Goal: Information Seeking & Learning: Learn about a topic

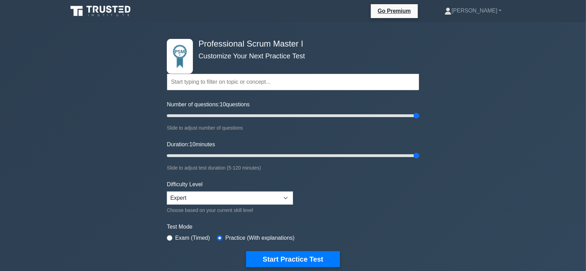
click at [110, 6] on icon at bounding box center [109, 9] width 6 height 7
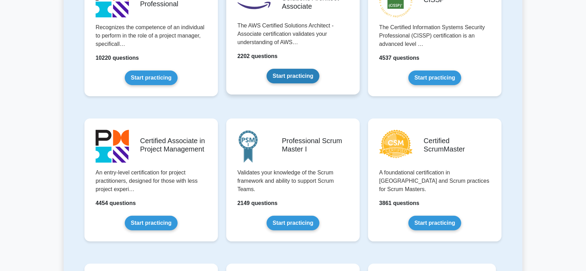
scroll to position [190, 0]
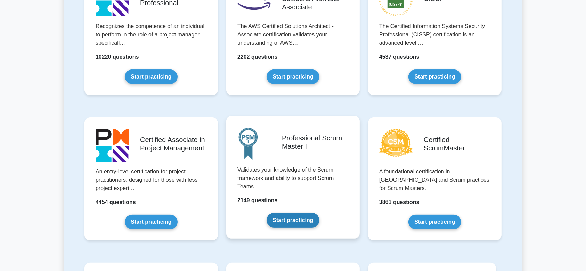
click at [298, 213] on link "Start practicing" at bounding box center [293, 220] width 53 height 15
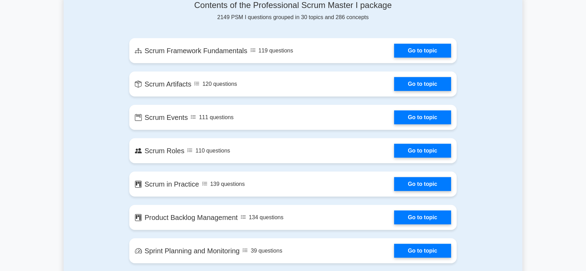
scroll to position [481, 0]
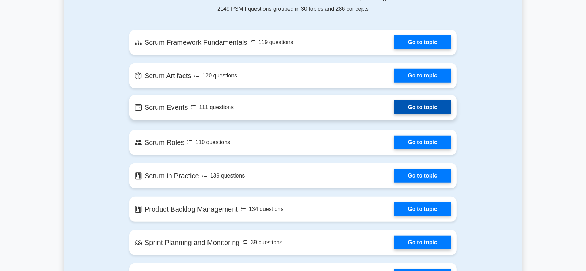
click at [438, 108] on link "Go to topic" at bounding box center [422, 108] width 57 height 14
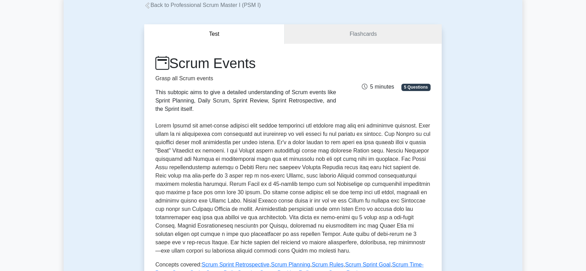
scroll to position [43, 0]
click at [339, 38] on link "Flashcards" at bounding box center [363, 35] width 157 height 20
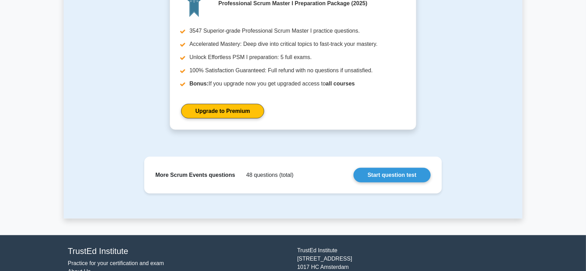
scroll to position [614, 0]
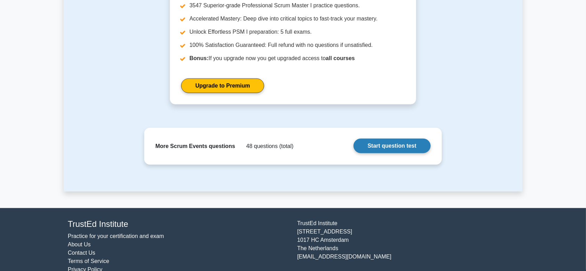
click at [391, 139] on link "Start question test" at bounding box center [392, 146] width 77 height 15
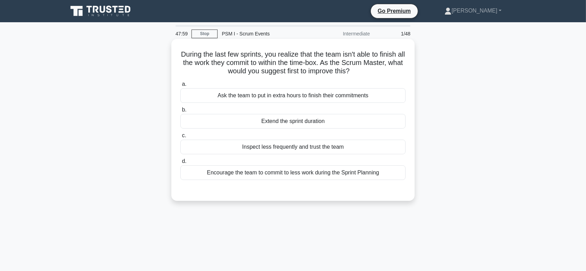
click at [263, 97] on div "Ask the team to put in extra hours to finish their commitments" at bounding box center [293, 95] width 225 height 15
click at [181, 87] on input "a. Ask the team to put in extra hours to finish their commitments" at bounding box center [181, 84] width 0 height 5
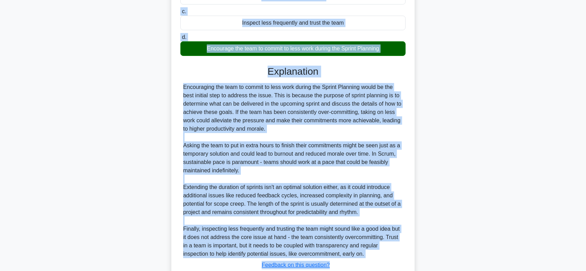
scroll to position [140, 0]
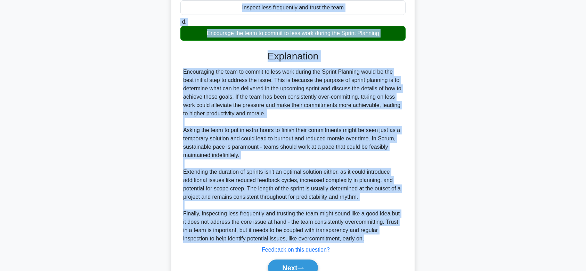
drag, startPoint x: 179, startPoint y: 55, endPoint x: 376, endPoint y: 237, distance: 268.8
click at [376, 237] on div "During the last few sprints, you realize that the team isn't able to finish all…" at bounding box center [293, 96] width 238 height 388
copy div "During the last few sprints, you realize that the team isn't able to finish all…"
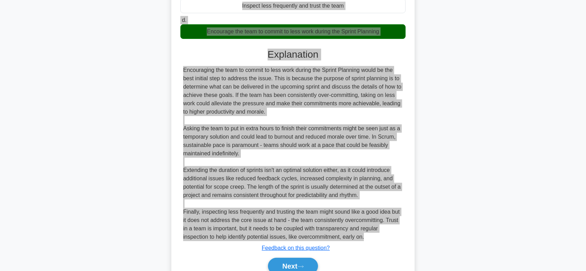
scroll to position [142, 0]
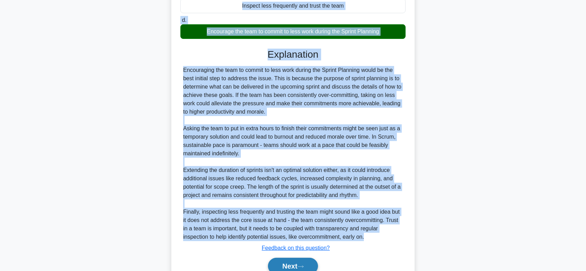
click at [280, 261] on button "Next" at bounding box center [293, 266] width 50 height 17
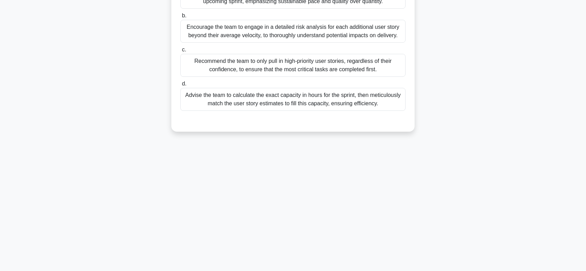
scroll to position [0, 0]
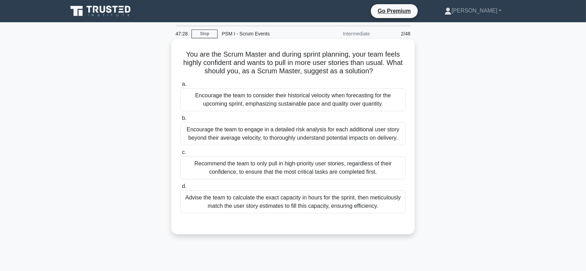
click at [317, 145] on div "Encourage the team to engage in a detailed risk analysis for each additional us…" at bounding box center [293, 133] width 225 height 23
click at [181, 121] on input "b. Encourage the team to engage in a detailed risk analysis for each additional…" at bounding box center [181, 118] width 0 height 5
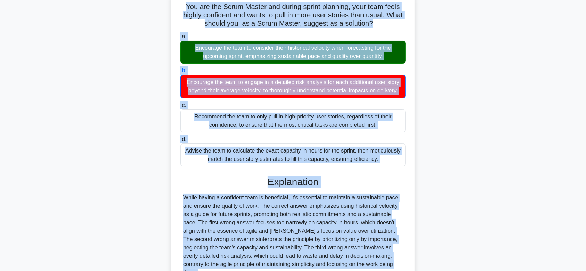
scroll to position [63, 0]
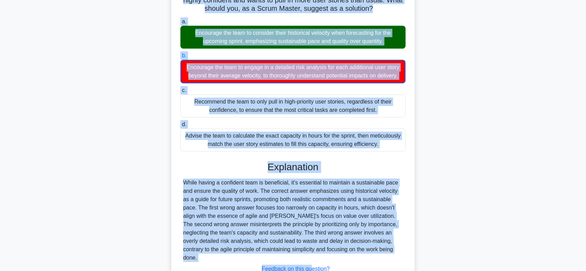
drag, startPoint x: 181, startPoint y: 53, endPoint x: 376, endPoint y: 249, distance: 276.9
click at [376, 249] on div "You are the Scrum Master and during sprint planning, your team feels highly con…" at bounding box center [293, 144] width 238 height 330
copy div "You are the Scrum Master and during sprint planning, your team feels highly con…"
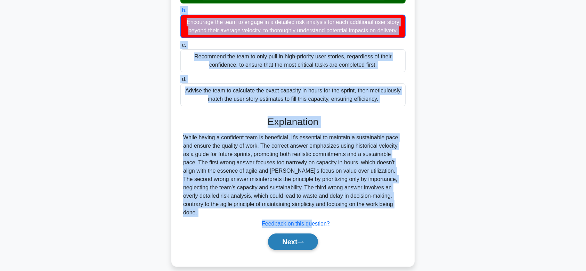
click at [281, 241] on button "Next" at bounding box center [293, 242] width 50 height 17
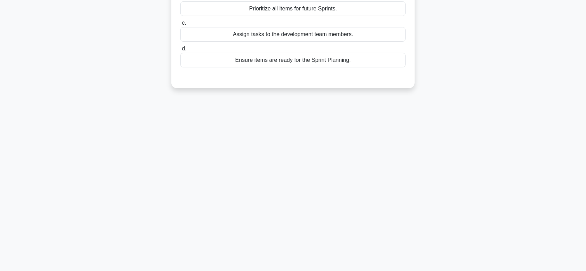
scroll to position [0, 0]
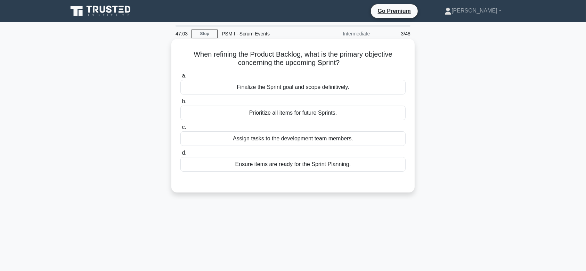
click at [325, 84] on div "Finalize the Sprint goal and scope definitively." at bounding box center [293, 87] width 225 height 15
click at [181, 78] on input "a. Finalize the Sprint goal and scope definitively." at bounding box center [181, 76] width 0 height 5
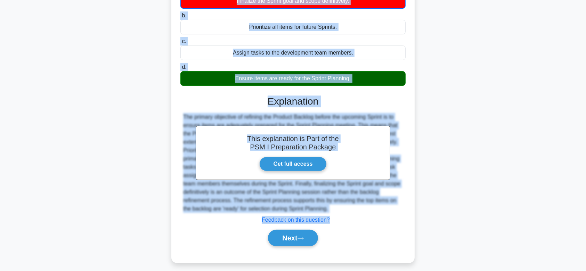
scroll to position [101, 0]
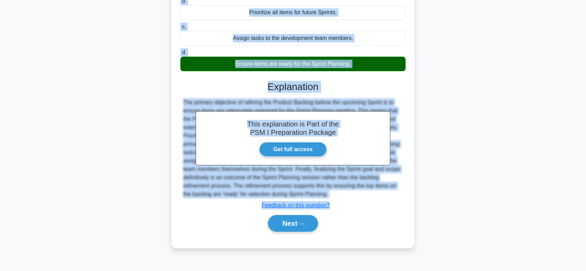
drag, startPoint x: 187, startPoint y: 51, endPoint x: 390, endPoint y: 196, distance: 249.3
click at [390, 196] on div "When refining the Product Backlog, what is the primary objective concerning the…" at bounding box center [293, 93] width 238 height 305
copy div "When refining the Product Backlog, what is the primary objective concerning the…"
click at [302, 224] on icon at bounding box center [301, 224] width 6 height 4
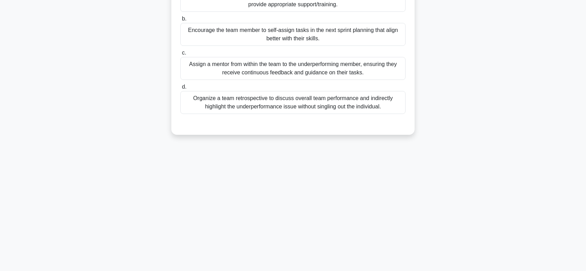
scroll to position [0, 0]
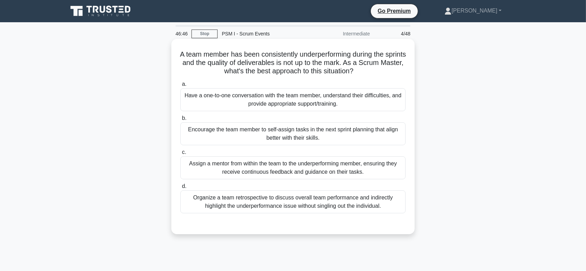
click at [316, 124] on div "Encourage the team member to self-assign tasks in the next sprint planning that…" at bounding box center [293, 133] width 225 height 23
click at [181, 121] on input "b. Encourage the team member to self-assign tasks in the next sprint planning t…" at bounding box center [181, 118] width 0 height 5
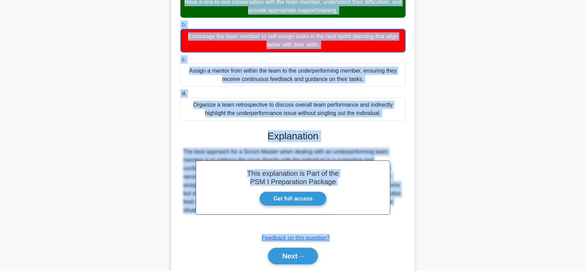
scroll to position [116, 0]
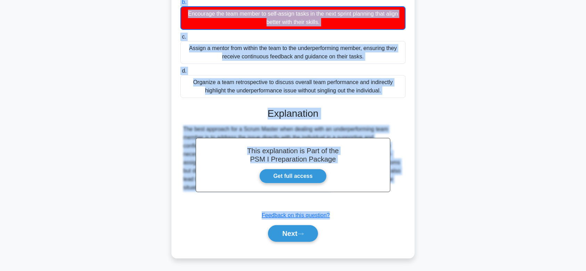
drag, startPoint x: 187, startPoint y: 53, endPoint x: 401, endPoint y: 193, distance: 255.8
click at [401, 193] on div "A team member has been consistently underperforming during the sprints and the …" at bounding box center [293, 91] width 238 height 330
copy div "A team member has been consistently underperforming during the sprints and the …"
click at [275, 233] on button "Next" at bounding box center [293, 233] width 50 height 17
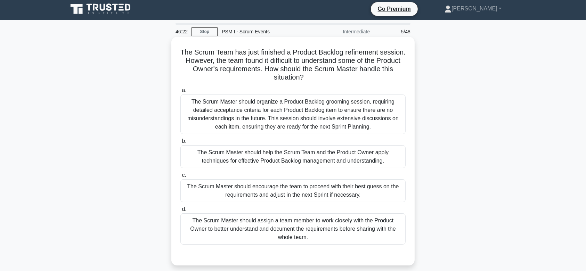
scroll to position [1, 0]
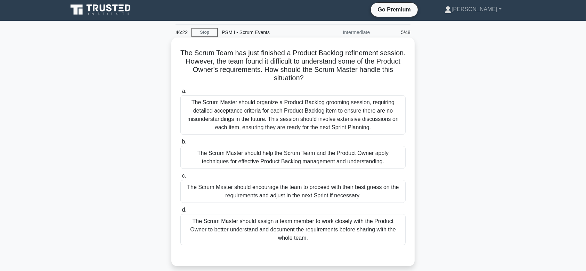
click at [321, 111] on div "The Scrum Master should organize a Product Backlog grooming session, requiring …" at bounding box center [293, 115] width 225 height 40
click at [181, 94] on input "a. The Scrum Master should organize a Product Backlog grooming session, requiri…" at bounding box center [181, 91] width 0 height 5
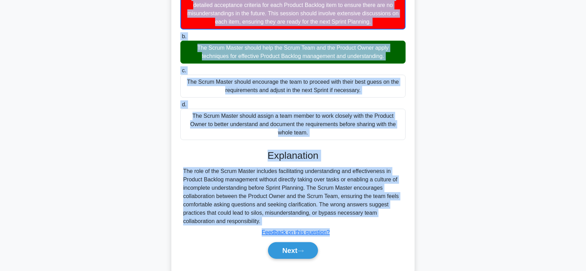
scroll to position [125, 0]
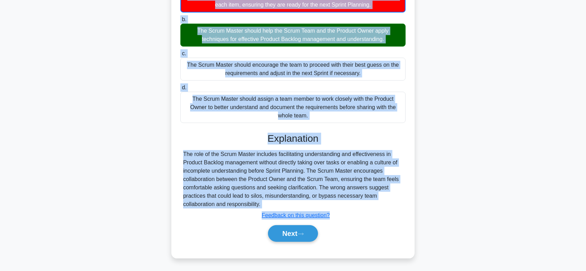
drag, startPoint x: 179, startPoint y: 52, endPoint x: 356, endPoint y: 209, distance: 236.3
click at [356, 209] on div "The Scrum Team has just finished a Product Backlog refinement session. However,…" at bounding box center [293, 86] width 238 height 338
click at [356, 209] on div "Explanation The role of the Scrum Master includes facilitating understanding an…" at bounding box center [293, 189] width 225 height 112
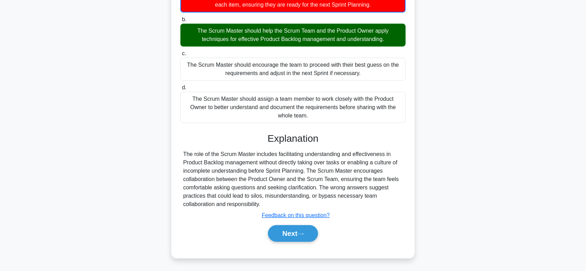
drag, startPoint x: 179, startPoint y: 55, endPoint x: 307, endPoint y: 204, distance: 195.6
click at [307, 204] on div "The Scrum Team has just finished a Product Backlog refinement session. However,…" at bounding box center [293, 86] width 238 height 338
copy div "The Scrum Team has just finished a Product Backlog refinement session. However,…"
click at [313, 228] on button "Next" at bounding box center [293, 233] width 50 height 17
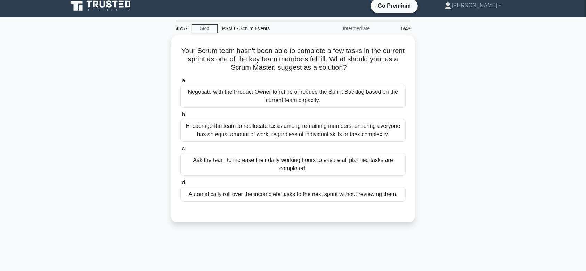
scroll to position [0, 0]
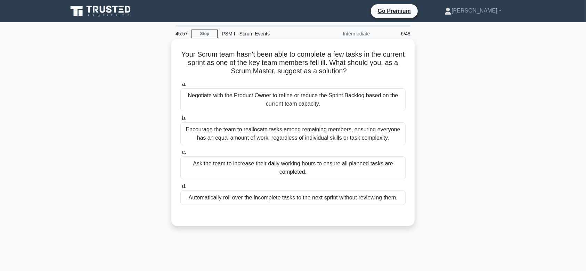
click at [307, 140] on div "Encourage the team to reallocate tasks among remaining members, ensuring everyo…" at bounding box center [293, 133] width 225 height 23
click at [181, 121] on input "b. Encourage the team to reallocate tasks among remaining members, ensuring eve…" at bounding box center [181, 118] width 0 height 5
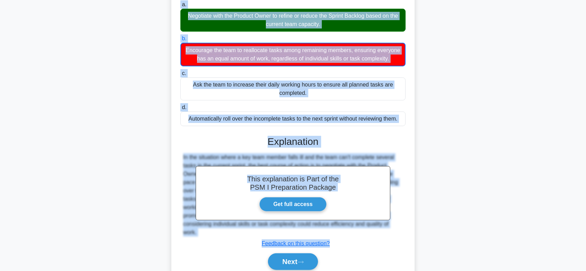
scroll to position [116, 0]
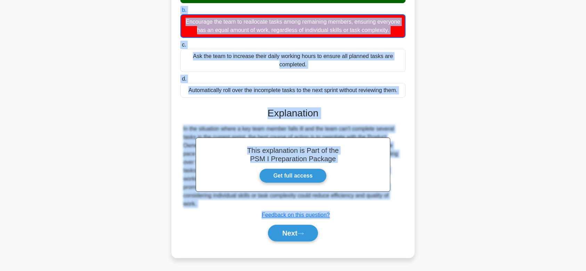
drag, startPoint x: 190, startPoint y: 54, endPoint x: 387, endPoint y: 205, distance: 248.1
click at [387, 205] on div "Your Scrum team hasn't been able to complete a few tasks in the current sprint …" at bounding box center [293, 95] width 238 height 322
copy div "Your Scrum team hasn't been able to complete a few tasks in the current sprint …"
click at [290, 231] on button "Next" at bounding box center [293, 233] width 50 height 17
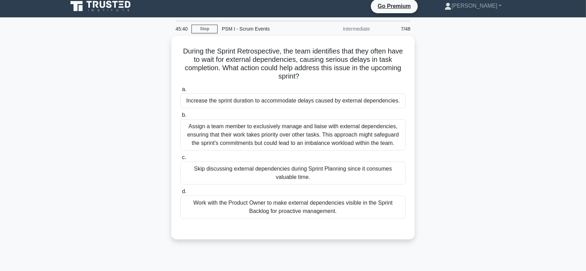
scroll to position [0, 0]
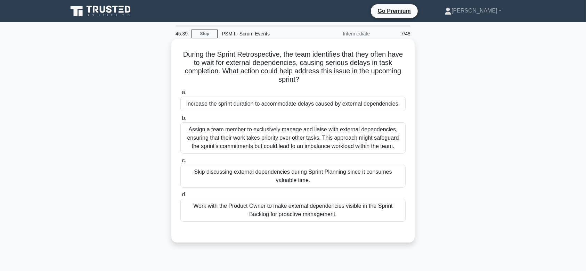
click at [284, 128] on div "Assign a team member to exclusively manage and liaise with external dependencie…" at bounding box center [293, 137] width 225 height 31
click at [181, 121] on input "b. Assign a team member to exclusively manage and liaise with external dependen…" at bounding box center [181, 118] width 0 height 5
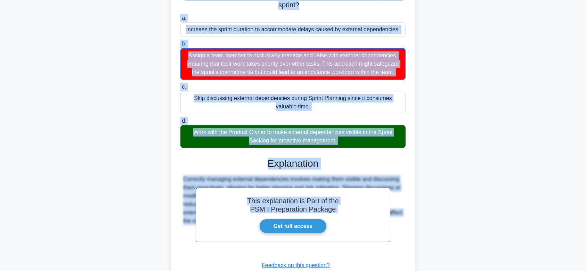
scroll to position [133, 0]
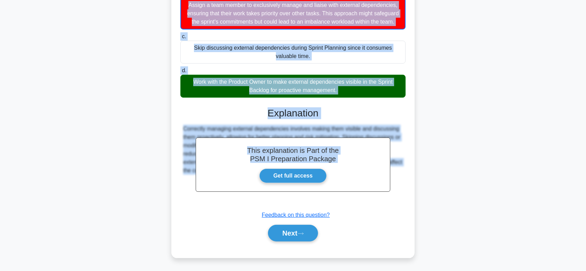
drag, startPoint x: 186, startPoint y: 54, endPoint x: 370, endPoint y: 204, distance: 237.3
click at [370, 204] on div "During the Sprint Retrospective, the team identifies that they often have to wa…" at bounding box center [293, 86] width 238 height 338
copy div "During the Sprint Retrospective, the team identifies that they often have to wa…"
click at [295, 238] on button "Next" at bounding box center [293, 233] width 50 height 17
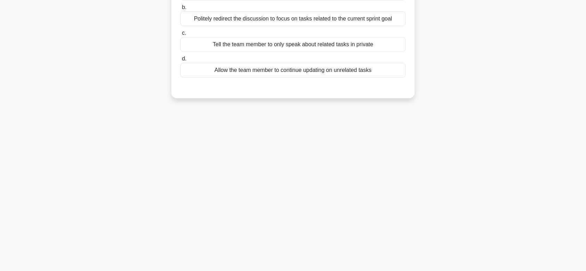
scroll to position [0, 0]
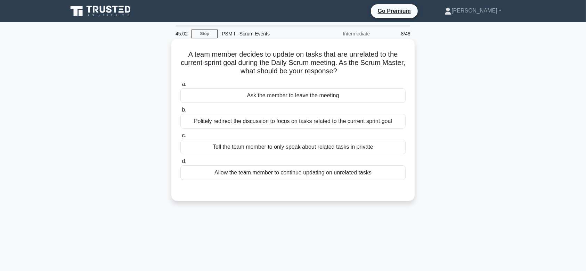
click at [278, 129] on div "a. Ask the member to leave the meeting b. Politely redirect the discussion to f…" at bounding box center [293, 130] width 234 height 103
click at [274, 125] on div "Politely redirect the discussion to focus on tasks related to the current sprin…" at bounding box center [293, 121] width 225 height 15
click at [181, 112] on input "b. Politely redirect the discussion to focus on tasks related to the current sp…" at bounding box center [181, 110] width 0 height 5
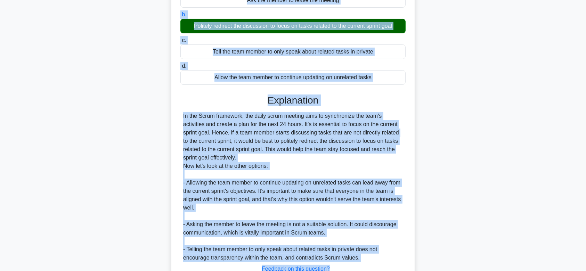
scroll to position [149, 0]
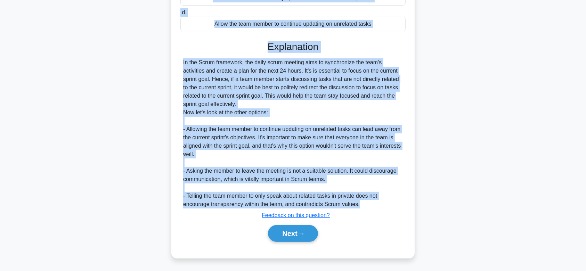
drag, startPoint x: 185, startPoint y: 54, endPoint x: 362, endPoint y: 202, distance: 230.9
click at [362, 202] on div "A team member decides to update on tasks that are unrelated to the current spri…" at bounding box center [293, 74] width 238 height 363
copy div "A team member decides to update on tasks that are unrelated to the current spri…"
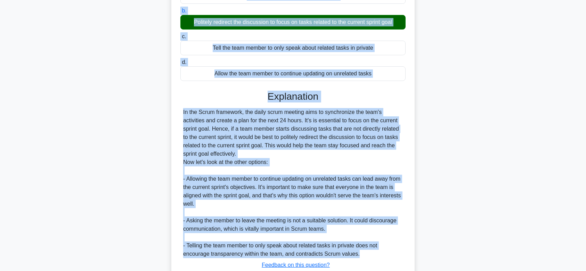
scroll to position [145, 0]
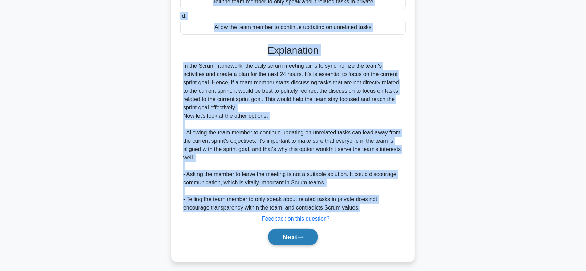
click at [295, 233] on button "Next" at bounding box center [293, 237] width 50 height 17
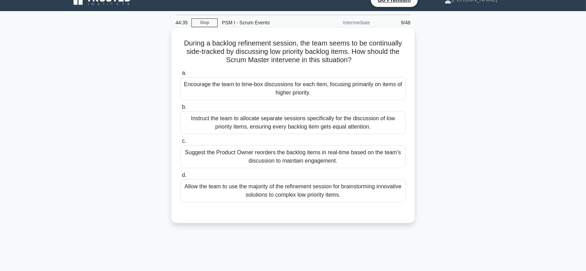
scroll to position [9, 0]
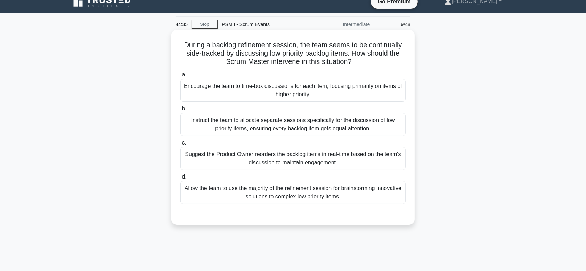
click at [301, 156] on div "Suggest the Product Owner reorders the backlog items in real-time based on the …" at bounding box center [293, 158] width 225 height 23
click at [181, 145] on input "c. Suggest the Product Owner reorders the backlog items in real-time based on t…" at bounding box center [181, 143] width 0 height 5
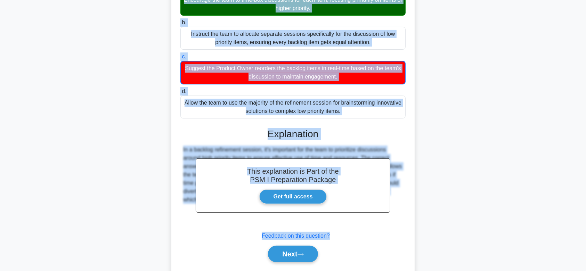
scroll to position [116, 0]
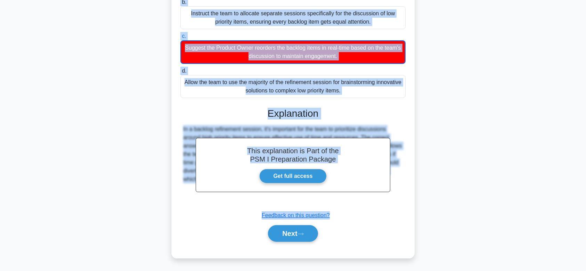
drag, startPoint x: 179, startPoint y: 42, endPoint x: 400, endPoint y: 194, distance: 267.3
click at [400, 194] on div "During a backlog refinement session, the team seems to be continually side-trac…" at bounding box center [293, 91] width 238 height 330
copy div "During a backlog refinement session, the team seems to be continually side-trac…"
click at [309, 226] on button "Next" at bounding box center [293, 233] width 50 height 17
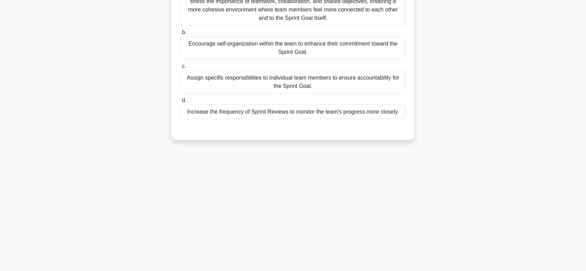
scroll to position [0, 0]
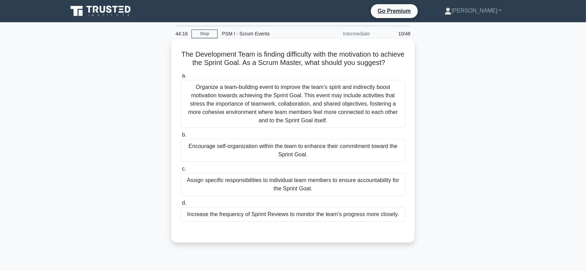
click at [310, 110] on div "Organize a team-building event to improve the team's spirit and indirectly boos…" at bounding box center [293, 104] width 225 height 48
click at [181, 78] on input "a. Organize a team-building event to improve the team's spirit and indirectly b…" at bounding box center [181, 76] width 0 height 5
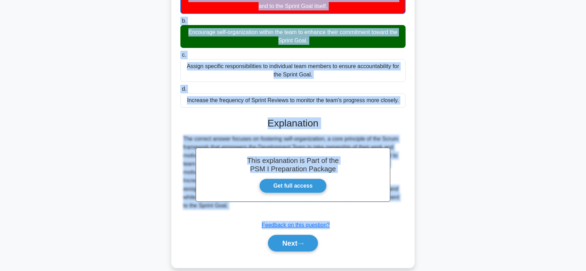
scroll to position [133, 0]
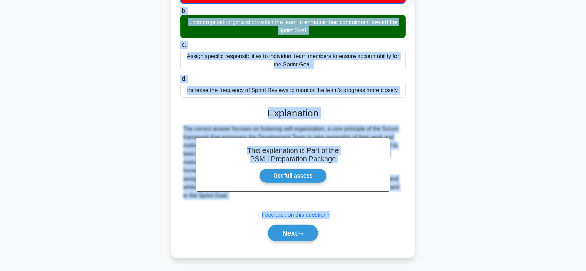
drag, startPoint x: 189, startPoint y: 54, endPoint x: 362, endPoint y: 197, distance: 224.1
click at [362, 197] on div "The Development Team is finding difficulty with the motivation to achieve the S…" at bounding box center [293, 86] width 238 height 338
copy div "The Development Team is finding difficulty with the motivation to achieve the S…"
click at [285, 227] on button "Next" at bounding box center [293, 233] width 50 height 17
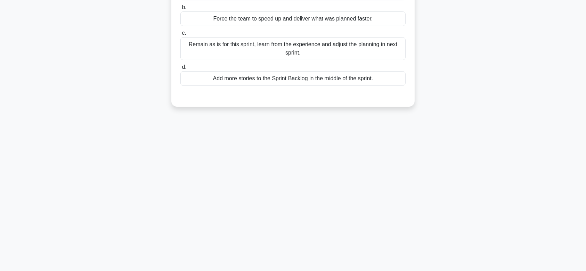
scroll to position [0, 0]
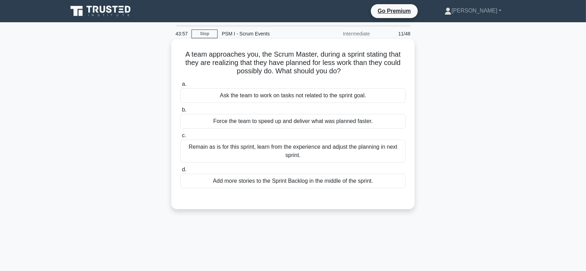
click at [308, 144] on div "Remain as is for this sprint, learn from the experience and adjust the planning…" at bounding box center [293, 151] width 225 height 23
click at [181, 138] on input "c. Remain as is for this sprint, learn from the experience and adjust the plann…" at bounding box center [181, 136] width 0 height 5
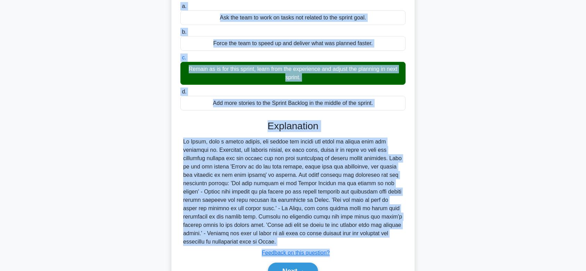
scroll to position [115, 0]
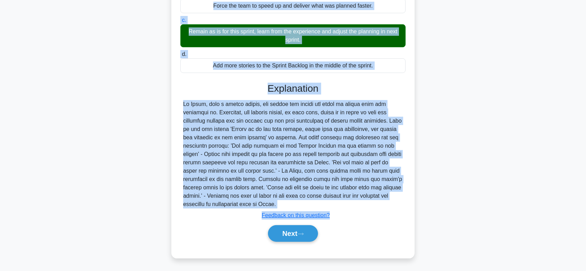
drag, startPoint x: 182, startPoint y: 56, endPoint x: 360, endPoint y: 203, distance: 230.9
click at [360, 203] on div "A team approaches you, the Scrum Master, during a sprint stating that they are …" at bounding box center [293, 90] width 238 height 329
click at [304, 232] on icon at bounding box center [301, 234] width 6 height 4
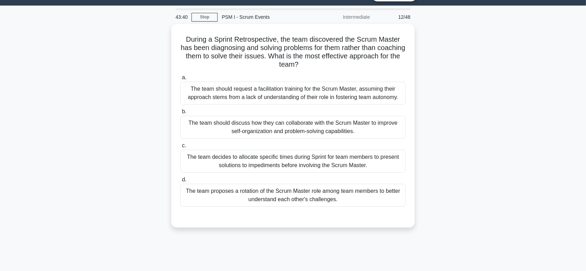
scroll to position [7, 0]
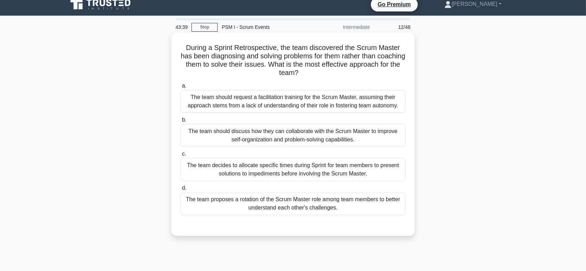
click at [301, 139] on div "The team should discuss how they can collaborate with the Scrum Master to impro…" at bounding box center [293, 135] width 225 height 23
click at [181, 122] on input "b. The team should discuss how they can collaborate with the Scrum Master to im…" at bounding box center [181, 120] width 0 height 5
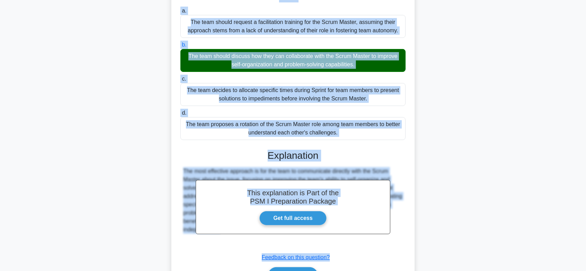
scroll to position [124, 0]
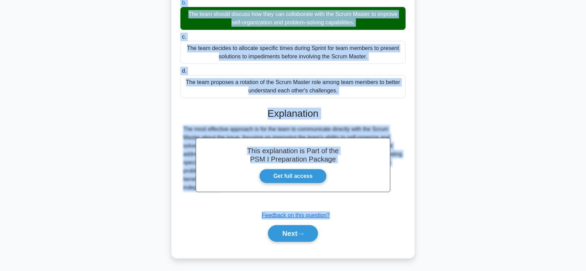
drag, startPoint x: 184, startPoint y: 46, endPoint x: 391, endPoint y: 189, distance: 251.9
click at [391, 189] on div "During a Sprint Retrospective, the team discovered the Scrum Master has been di…" at bounding box center [293, 87] width 238 height 338
click at [273, 231] on button "Next" at bounding box center [293, 233] width 50 height 17
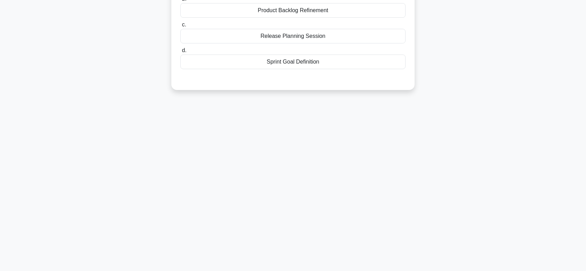
scroll to position [0, 0]
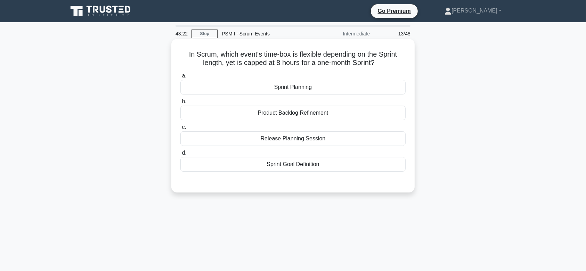
click at [301, 107] on div "Product Backlog Refinement" at bounding box center [293, 113] width 225 height 15
click at [181, 104] on input "b. Product Backlog Refinement" at bounding box center [181, 101] width 0 height 5
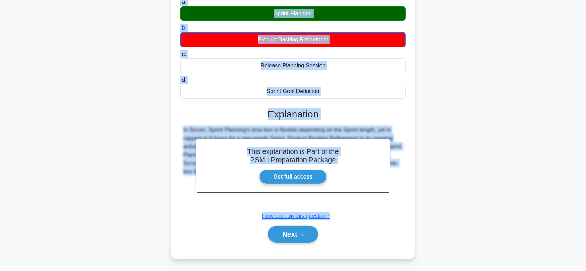
scroll to position [104, 0]
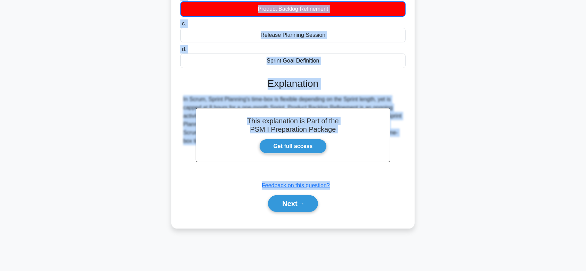
drag, startPoint x: 181, startPoint y: 51, endPoint x: 391, endPoint y: 170, distance: 240.8
click at [391, 170] on div "In Scrum, which event's time-box is flexible depending on the Sprint length, ye…" at bounding box center [293, 81] width 238 height 288
click at [299, 199] on button "Next" at bounding box center [293, 203] width 50 height 17
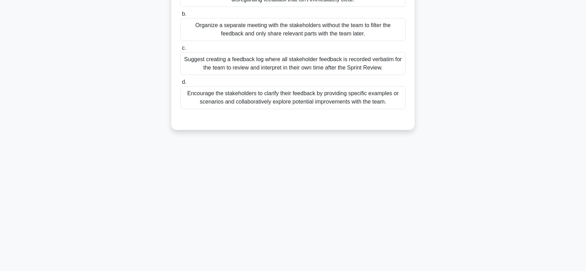
click at [313, 70] on div "Suggest creating a feedback log where all stakeholder feedback is recorded verb…" at bounding box center [293, 63] width 225 height 23
click at [181, 50] on input "c. Suggest creating a feedback log where all stakeholder feedback is recorded v…" at bounding box center [181, 48] width 0 height 5
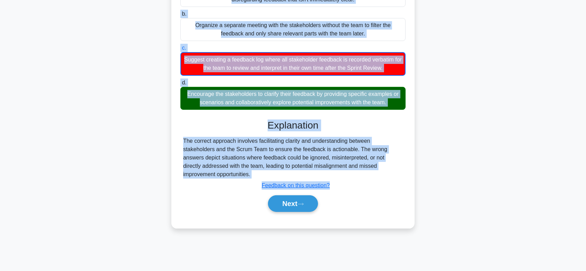
drag, startPoint x: 186, startPoint y: 52, endPoint x: 406, endPoint y: 166, distance: 247.5
click at [406, 166] on div "During a Sprint Review, the team receives complex feedback from stakeholders wh…" at bounding box center [293, 81] width 238 height 288
click at [300, 195] on button "Next" at bounding box center [293, 203] width 50 height 17
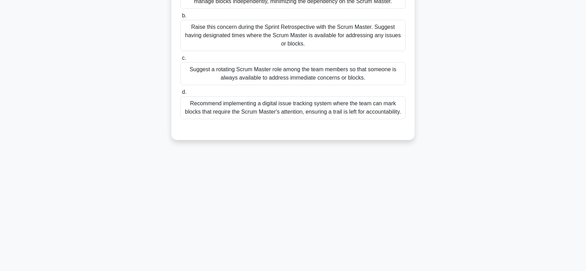
scroll to position [0, 0]
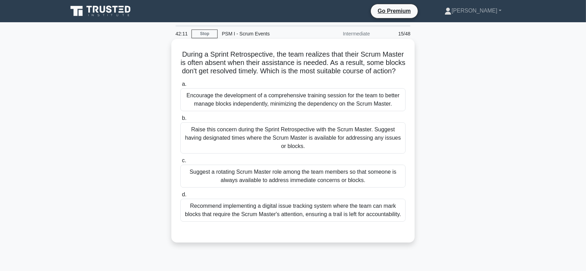
click at [310, 137] on div "Raise this concern during the Sprint Retrospective with the Scrum Master. Sugge…" at bounding box center [293, 137] width 225 height 31
click at [181, 121] on input "b. Raise this concern during the Sprint Retrospective with the Scrum Master. Su…" at bounding box center [181, 118] width 0 height 5
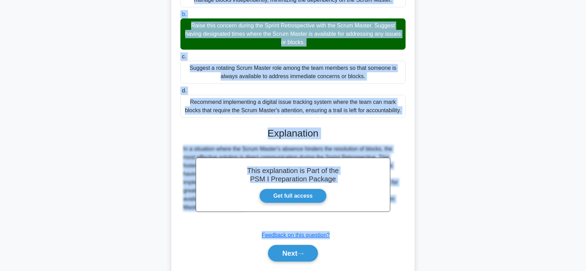
scroll to position [132, 0]
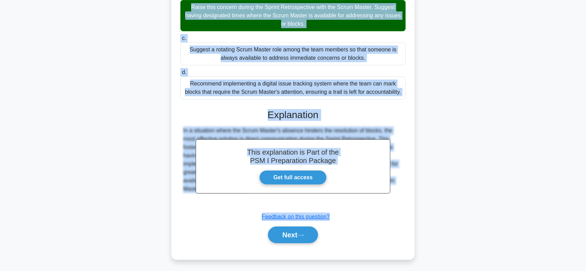
drag, startPoint x: 178, startPoint y: 54, endPoint x: 416, endPoint y: 200, distance: 278.8
click at [416, 200] on div "During a Sprint Retrospective, the team realizes that their Scrum Master is oft…" at bounding box center [293, 93] width 459 height 352
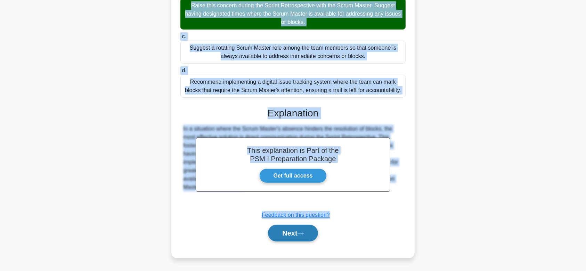
click at [295, 226] on button "Next" at bounding box center [293, 233] width 50 height 17
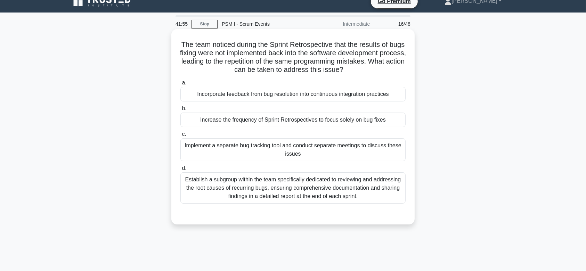
scroll to position [0, 0]
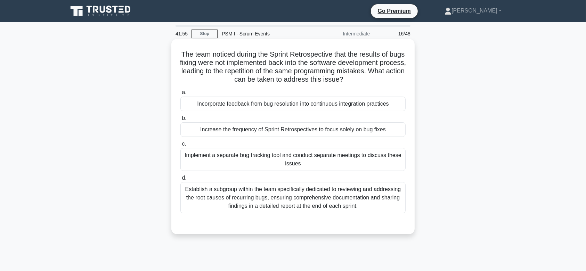
click at [306, 153] on div "Implement a separate bug tracking tool and conduct separate meetings to discuss…" at bounding box center [293, 159] width 225 height 23
click at [181, 146] on input "c. Implement a separate bug tracking tool and conduct separate meetings to disc…" at bounding box center [181, 144] width 0 height 5
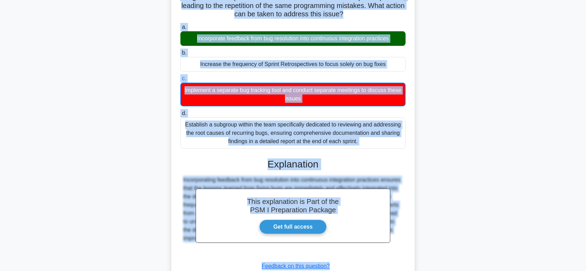
scroll to position [116, 0]
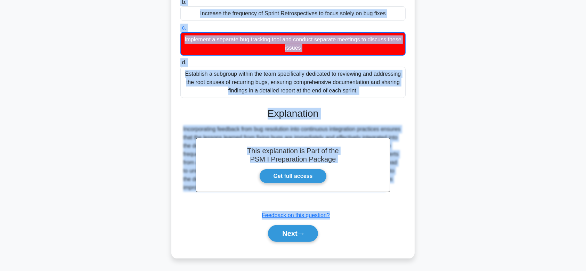
drag, startPoint x: 185, startPoint y: 54, endPoint x: 371, endPoint y: 201, distance: 237.2
click at [371, 201] on div "The team noticed during the Sprint Retrospective that the results of bugs fixin…" at bounding box center [293, 91] width 238 height 330
click at [298, 227] on button "Next" at bounding box center [293, 233] width 50 height 17
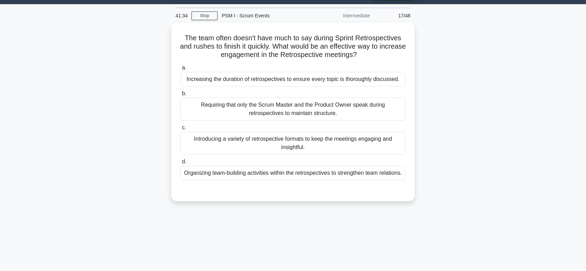
scroll to position [0, 0]
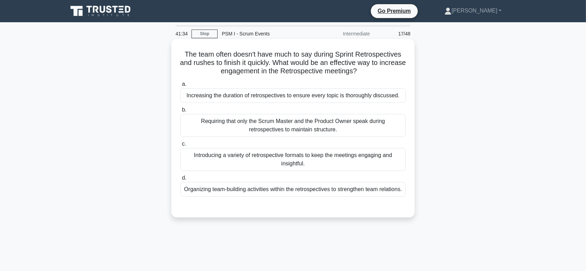
click at [301, 118] on div "Requiring that only the Scrum Master and the Product Owner speak during retrosp…" at bounding box center [293, 125] width 225 height 23
click at [181, 112] on input "b. Requiring that only the Scrum Master and the Product Owner speak during retr…" at bounding box center [181, 110] width 0 height 5
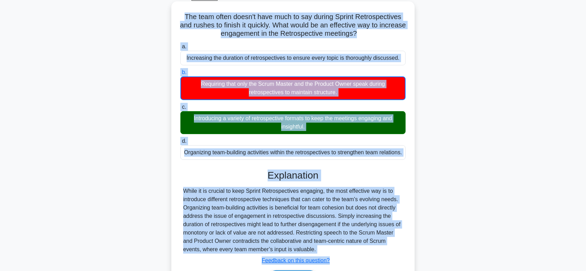
scroll to position [80, 0]
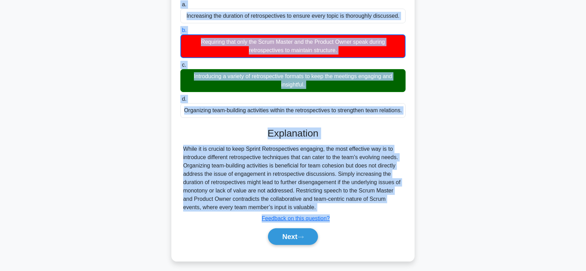
drag, startPoint x: 182, startPoint y: 53, endPoint x: 360, endPoint y: 215, distance: 240.5
click at [360, 215] on div "The team often doesn't have much to say during Sprint Retrospectives and rushes…" at bounding box center [293, 110] width 238 height 297
click at [296, 245] on button "Next" at bounding box center [293, 237] width 50 height 17
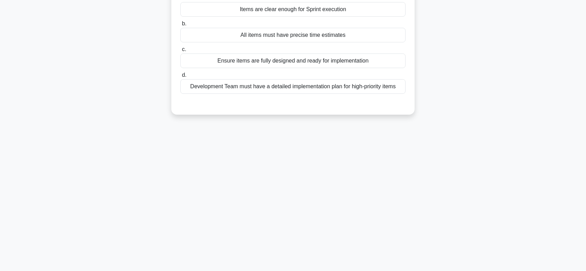
scroll to position [0, 0]
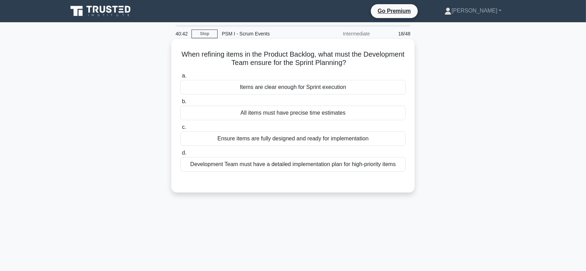
click at [316, 104] on label "b. All items must have precise time estimates" at bounding box center [293, 108] width 225 height 23
click at [181, 104] on input "b. All items must have precise time estimates" at bounding box center [181, 101] width 0 height 5
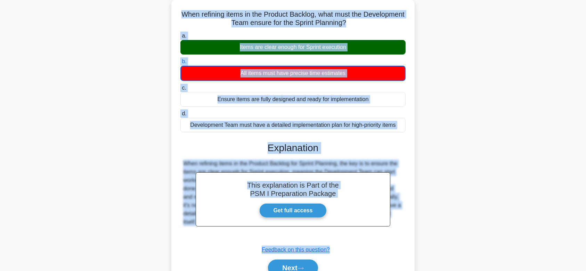
scroll to position [104, 0]
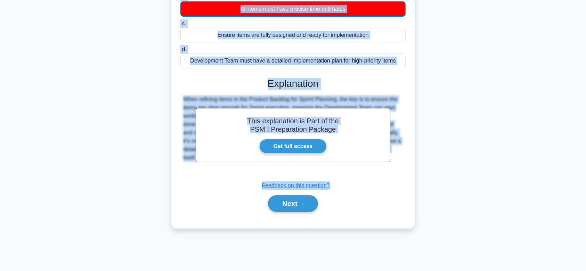
drag, startPoint x: 201, startPoint y: 55, endPoint x: 408, endPoint y: 170, distance: 237.6
click at [408, 170] on div "When refining items in the Product Backlog, what must the Development Team ensu…" at bounding box center [293, 81] width 238 height 288
click at [298, 209] on button "Next" at bounding box center [293, 203] width 50 height 17
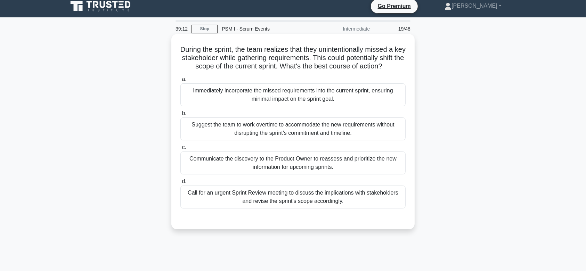
scroll to position [0, 0]
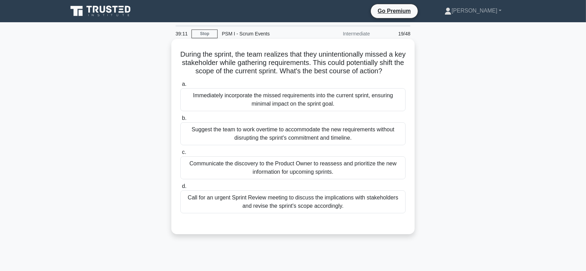
click at [289, 177] on div "Communicate the discovery to the Product Owner to reassess and prioritize the n…" at bounding box center [293, 168] width 225 height 23
click at [181, 155] on input "c. Communicate the discovery to the Product Owner to reassess and prioritize th…" at bounding box center [181, 152] width 0 height 5
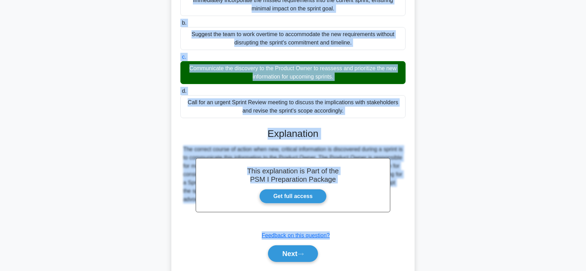
scroll to position [124, 0]
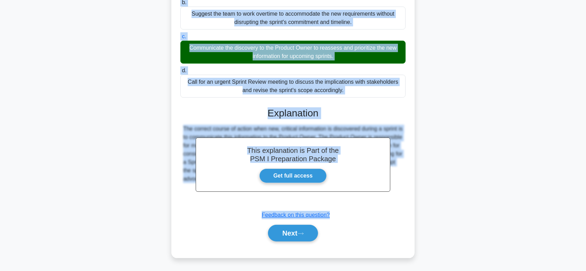
drag, startPoint x: 181, startPoint y: 54, endPoint x: 358, endPoint y: 203, distance: 231.3
click at [358, 203] on div "During the sprint, the team realizes that they unintentionally missed a key sta…" at bounding box center [293, 90] width 238 height 329
click at [311, 229] on button "Next" at bounding box center [293, 233] width 50 height 17
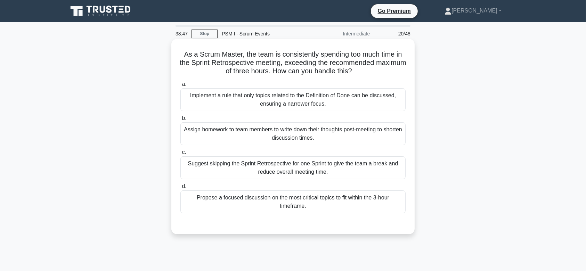
click at [284, 113] on div "a. Implement a rule that only topics related to the Definition of Done can be d…" at bounding box center [293, 147] width 234 height 136
click at [262, 102] on div "Implement a rule that only topics related to the Definition of Done can be disc…" at bounding box center [293, 99] width 225 height 23
click at [181, 87] on input "a. Implement a rule that only topics related to the Definition of Done can be d…" at bounding box center [181, 84] width 0 height 5
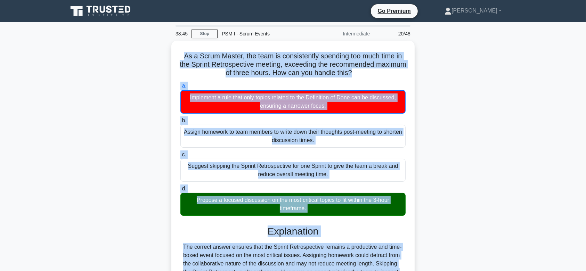
scroll to position [104, 0]
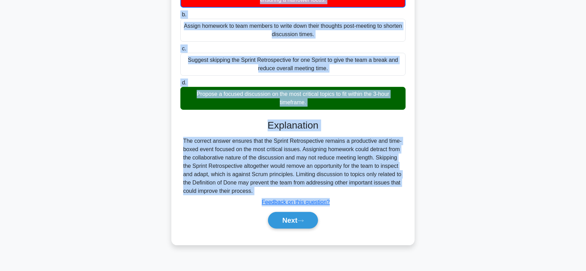
drag, startPoint x: 182, startPoint y: 55, endPoint x: 364, endPoint y: 188, distance: 225.1
click at [364, 188] on div "As a Scrum Master, the team is consistently spending too much time in the Sprin…" at bounding box center [293, 89] width 238 height 305
click at [297, 219] on button "Next" at bounding box center [293, 220] width 50 height 17
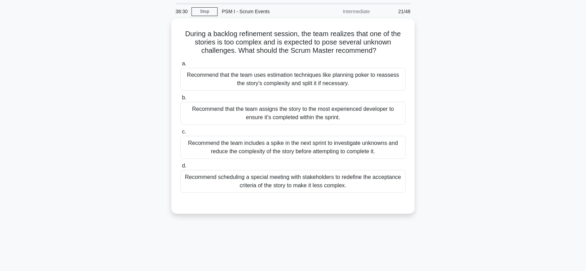
scroll to position [0, 0]
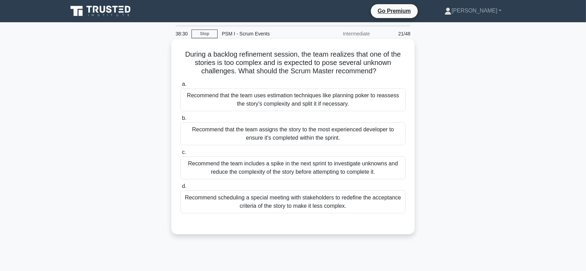
click at [304, 131] on div "Recommend that the team assigns the story to the most experienced developer to …" at bounding box center [293, 133] width 225 height 23
click at [181, 121] on input "b. Recommend that the team assigns the story to the most experienced developer …" at bounding box center [181, 118] width 0 height 5
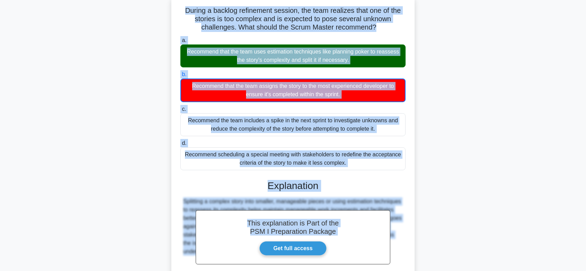
scroll to position [116, 0]
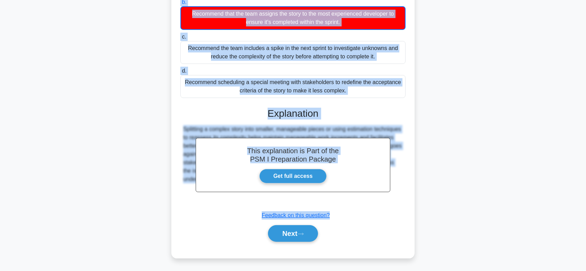
drag, startPoint x: 180, startPoint y: 54, endPoint x: 409, endPoint y: 192, distance: 267.0
click at [409, 192] on div "During a backlog refinement session, the team realizes that one of the stories …" at bounding box center [293, 91] width 238 height 330
click at [290, 241] on button "Next" at bounding box center [293, 233] width 50 height 17
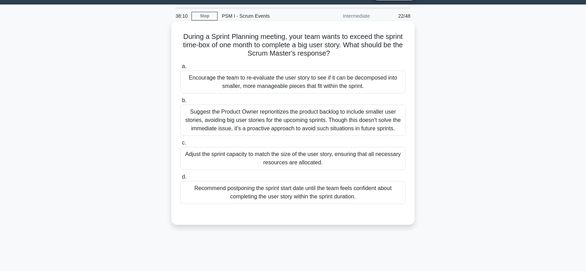
scroll to position [17, 0]
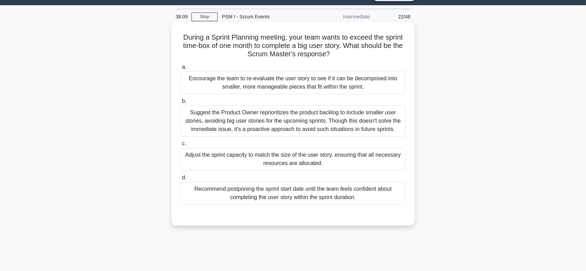
click at [292, 117] on div "Suggest the Product Owner reprioritizes the product backlog to include smaller …" at bounding box center [293, 120] width 225 height 31
click at [181, 104] on input "b. Suggest the Product Owner reprioritizes the product backlog to include small…" at bounding box center [181, 101] width 0 height 5
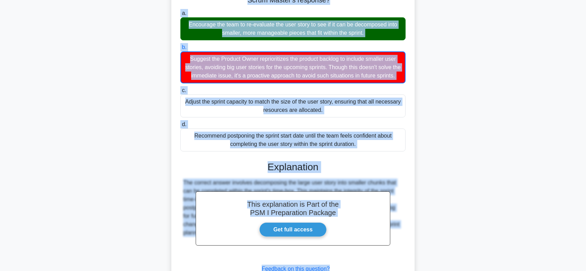
scroll to position [133, 0]
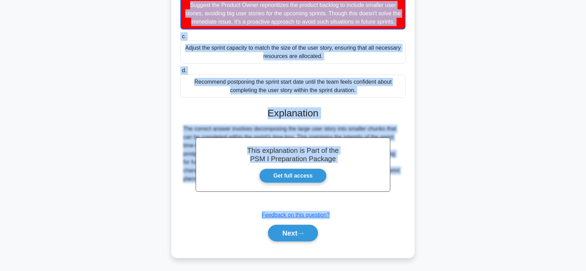
drag, startPoint x: 178, startPoint y: 37, endPoint x: 391, endPoint y: 200, distance: 268.7
click at [391, 200] on div "During a Sprint Planning meeting, your team wants to exceed the sprint time-box…" at bounding box center [293, 86] width 238 height 338
click at [297, 238] on button "Next" at bounding box center [293, 233] width 50 height 17
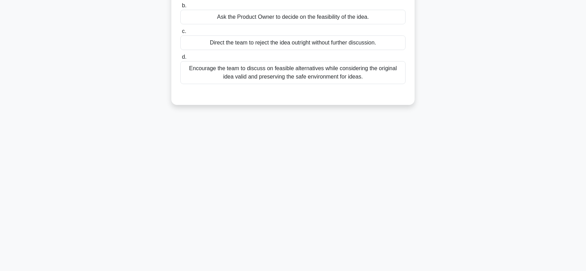
scroll to position [0, 0]
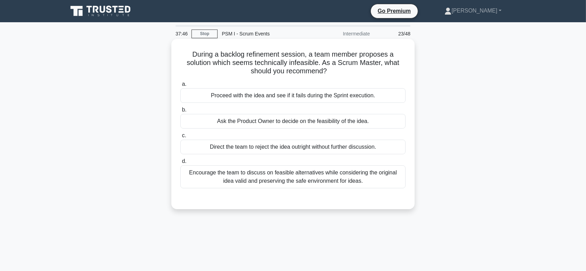
click at [301, 119] on div "Ask the Product Owner to decide on the feasibility of the idea." at bounding box center [293, 121] width 225 height 15
click at [181, 112] on input "b. Ask the Product Owner to decide on the feasibility of the idea." at bounding box center [181, 110] width 0 height 5
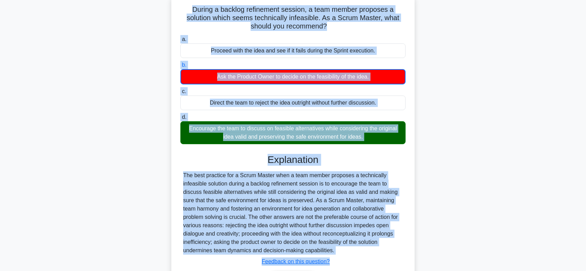
scroll to position [104, 0]
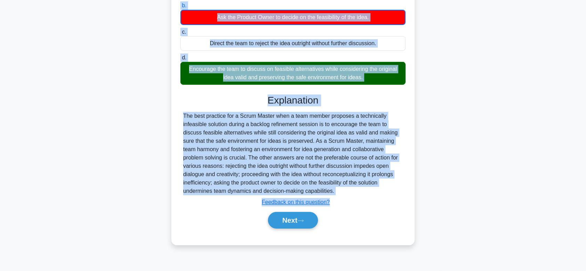
drag, startPoint x: 190, startPoint y: 53, endPoint x: 373, endPoint y: 187, distance: 226.6
click at [373, 187] on div "During a backlog refinement session, a team member proposes a solution which se…" at bounding box center [293, 89] width 238 height 305
click at [301, 219] on icon at bounding box center [301, 221] width 6 height 4
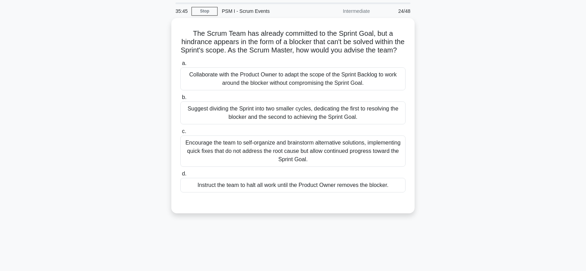
scroll to position [0, 0]
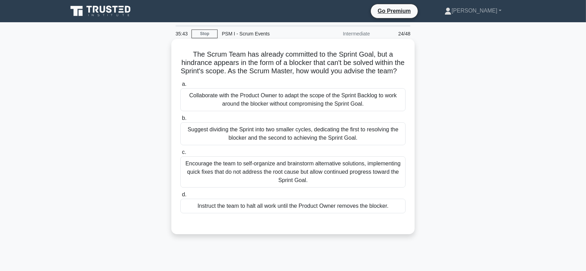
click at [312, 111] on div "Collaborate with the Product Owner to adapt the scope of the Sprint Backlog to …" at bounding box center [293, 99] width 225 height 23
click at [181, 87] on input "a. Collaborate with the Product Owner to adapt the scope of the Sprint Backlog …" at bounding box center [181, 84] width 0 height 5
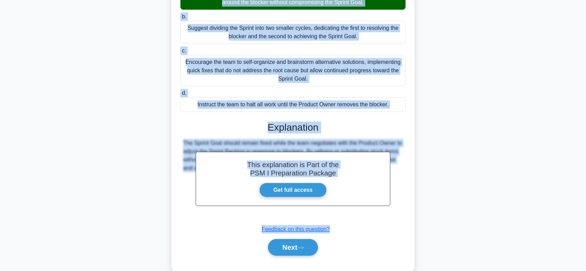
scroll to position [124, 0]
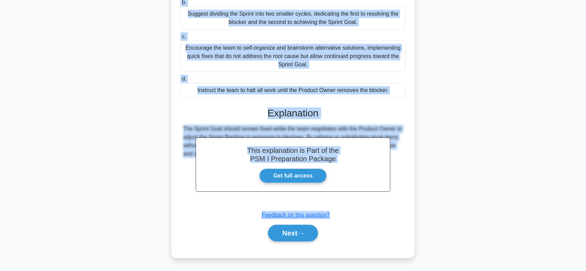
drag, startPoint x: 190, startPoint y: 53, endPoint x: 394, endPoint y: 183, distance: 242.9
click at [394, 183] on div "The Scrum Team has already committed to the Sprint Goal, but a hindrance appear…" at bounding box center [293, 90] width 238 height 329
click at [284, 237] on button "Next" at bounding box center [293, 233] width 50 height 17
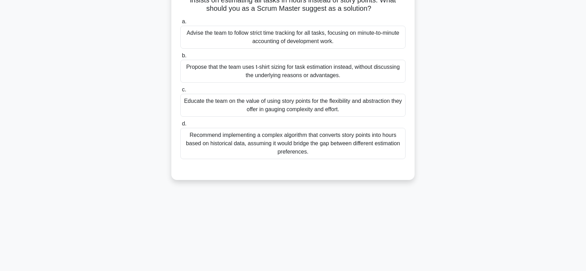
scroll to position [58, 0]
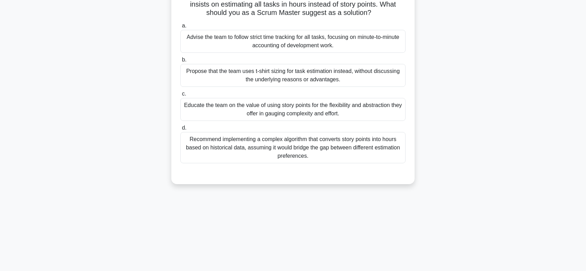
click at [301, 104] on div "Educate the team on the value of using story points for the flexibility and abs…" at bounding box center [293, 109] width 225 height 23
click at [181, 96] on input "c. Educate the team on the value of using story points for the flexibility and …" at bounding box center [181, 94] width 0 height 5
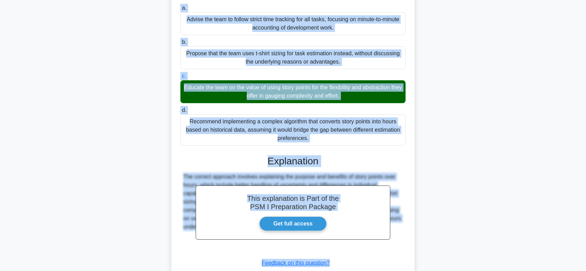
scroll to position [124, 0]
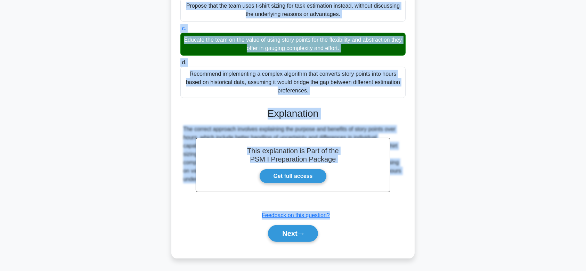
drag, startPoint x: 178, startPoint y: 31, endPoint x: 366, endPoint y: 196, distance: 250.9
click at [366, 196] on div "During the sprint planning meeting, one of your SCRUM team member insists on es…" at bounding box center [293, 87] width 238 height 338
click at [297, 240] on button "Next" at bounding box center [293, 233] width 50 height 17
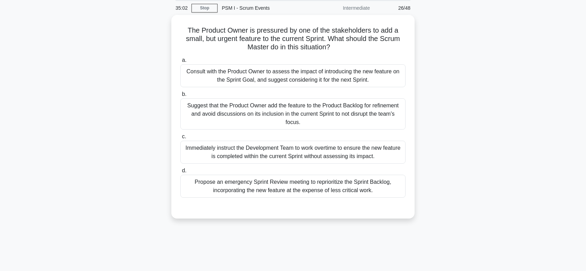
scroll to position [16, 0]
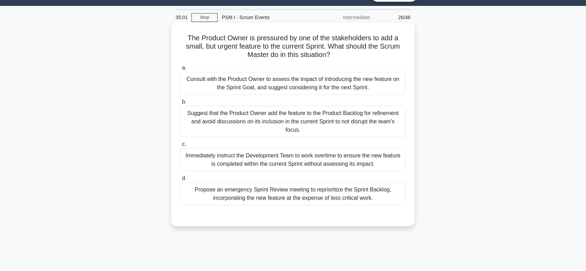
click at [297, 90] on div "Consult with the Product Owner to assess the impact of introducing the new feat…" at bounding box center [293, 83] width 225 height 23
click at [181, 70] on input "a. Consult with the Product Owner to assess the impact of introducing the new f…" at bounding box center [181, 68] width 0 height 5
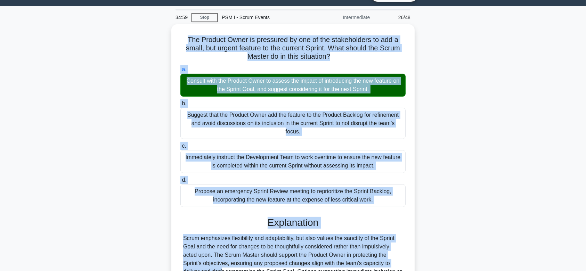
scroll to position [104, 0]
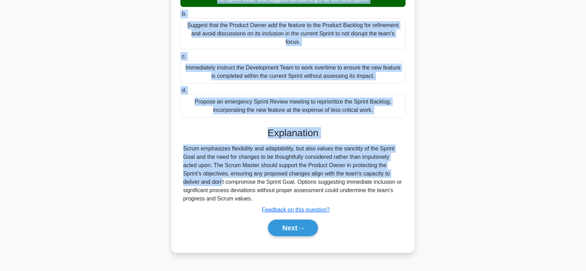
drag, startPoint x: 185, startPoint y: 36, endPoint x: 391, endPoint y: 200, distance: 263.4
click at [391, 200] on div "The Product Owner is pressured by one of the stakeholders to add a small, but u…" at bounding box center [293, 93] width 238 height 313
click at [317, 226] on button "Next" at bounding box center [293, 228] width 50 height 17
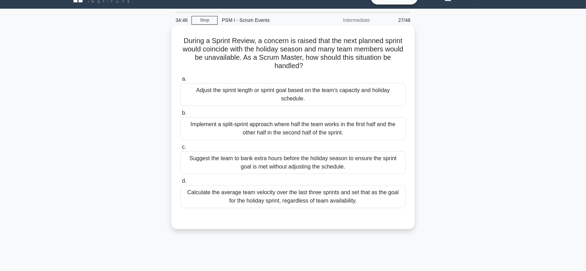
scroll to position [9, 0]
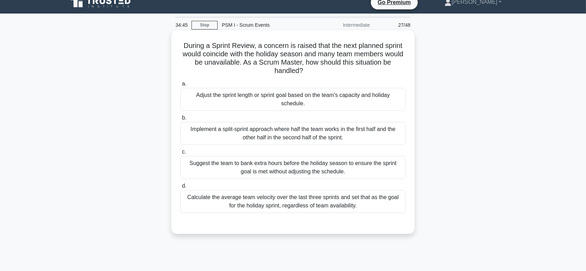
click at [327, 169] on div "Suggest the team to bank extra hours before the holiday season to ensure the sp…" at bounding box center [293, 167] width 225 height 23
click at [181, 154] on input "c. Suggest the team to bank extra hours before the holiday season to ensure the…" at bounding box center [181, 152] width 0 height 5
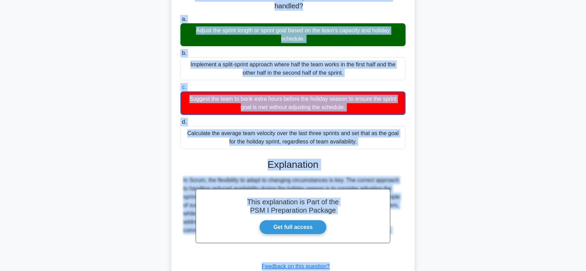
scroll to position [125, 0]
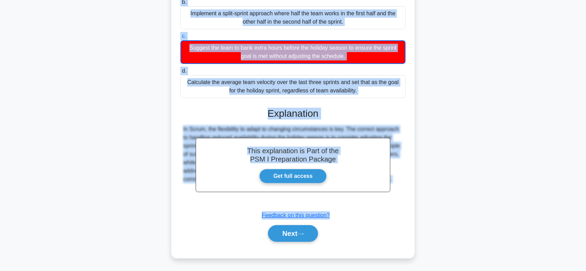
drag, startPoint x: 181, startPoint y: 46, endPoint x: 409, endPoint y: 207, distance: 279.1
click at [409, 207] on div "During a Sprint Review, a concern is raised that the next planned sprint would …" at bounding box center [293, 86] width 238 height 338
click at [310, 233] on button "Next" at bounding box center [293, 233] width 50 height 17
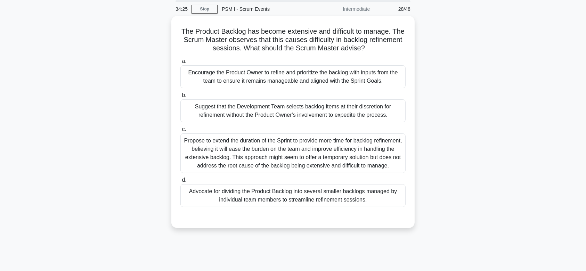
scroll to position [13, 0]
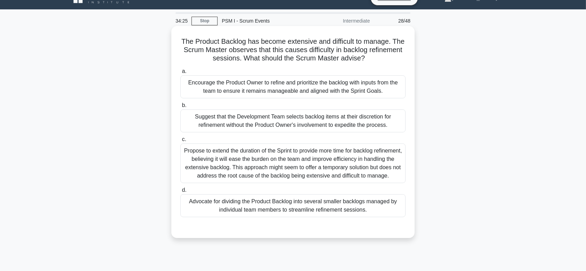
click at [306, 152] on div "Propose to extend the duration of the Sprint to provide more time for backlog r…" at bounding box center [293, 164] width 225 height 40
click at [181, 142] on input "c. Propose to extend the duration of the Sprint to provide more time for backlo…" at bounding box center [181, 139] width 0 height 5
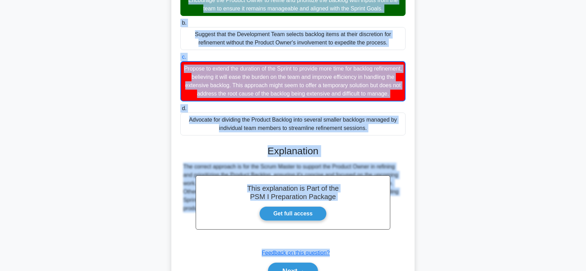
scroll to position [141, 0]
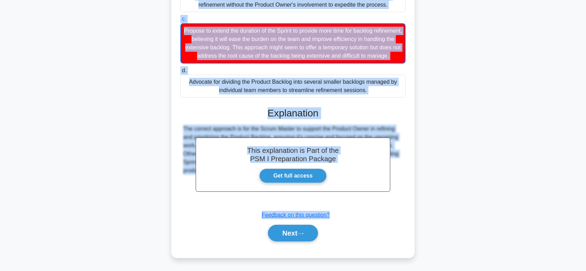
drag, startPoint x: 186, startPoint y: 42, endPoint x: 392, endPoint y: 199, distance: 259.1
click at [392, 199] on div "The Product Backlog has become extensive and difficult to manage. The Scrum Mas…" at bounding box center [293, 82] width 238 height 347
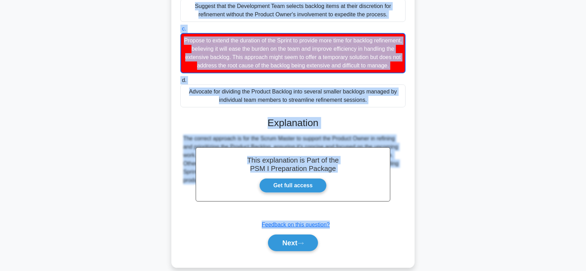
scroll to position [133, 0]
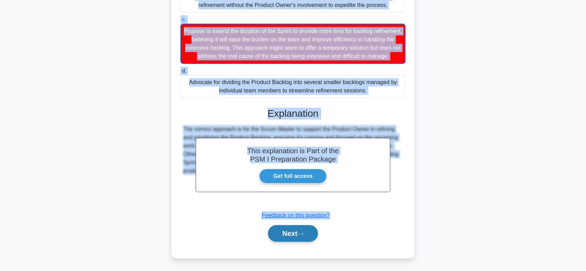
click at [288, 239] on button "Next" at bounding box center [293, 233] width 50 height 17
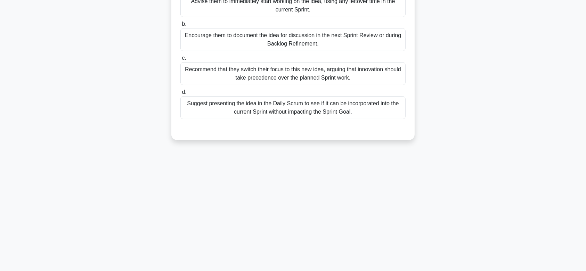
scroll to position [0, 0]
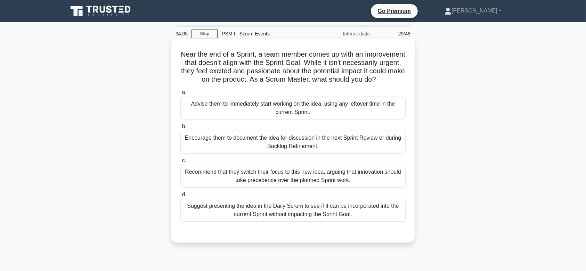
click at [301, 147] on div "Encourage them to document the idea for discussion in the next Sprint Review or…" at bounding box center [293, 142] width 225 height 23
click at [181, 129] on input "b. Encourage them to document the idea for discussion in the next Sprint Review…" at bounding box center [181, 127] width 0 height 5
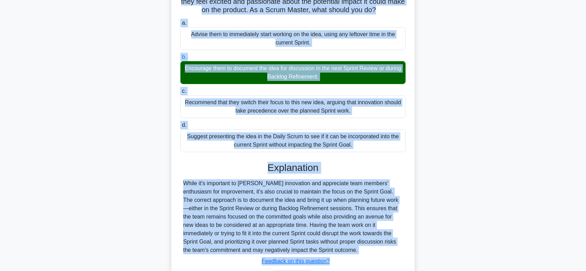
scroll to position [124, 0]
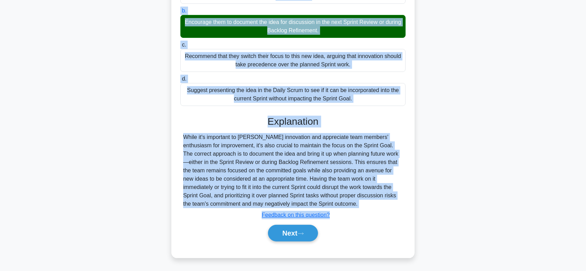
drag, startPoint x: 198, startPoint y: 55, endPoint x: 380, endPoint y: 205, distance: 235.5
click at [380, 205] on div "Near the end of a Sprint, a team member comes up with an improvement that doesn…" at bounding box center [293, 90] width 238 height 329
click at [298, 241] on button "Next" at bounding box center [293, 233] width 50 height 17
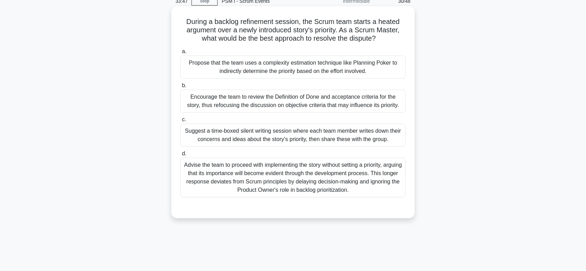
scroll to position [31, 0]
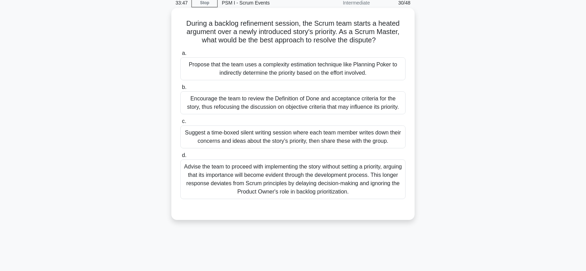
click at [315, 142] on div "Suggest a time-boxed silent writing session where each team member writes down …" at bounding box center [293, 137] width 225 height 23
click at [181, 124] on input "c. Suggest a time-boxed silent writing session where each team member writes do…" at bounding box center [181, 121] width 0 height 5
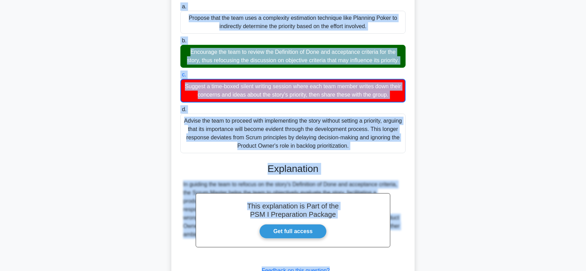
scroll to position [141, 0]
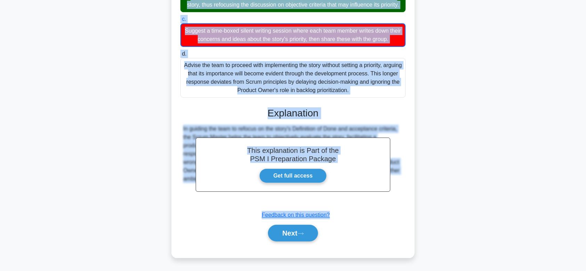
drag, startPoint x: 179, startPoint y: 53, endPoint x: 384, endPoint y: 203, distance: 254.7
click at [384, 203] on div "During a backlog refinement session, the Scrum team starts a heated argument ov…" at bounding box center [293, 82] width 238 height 347
click at [301, 238] on button "Next" at bounding box center [293, 233] width 50 height 17
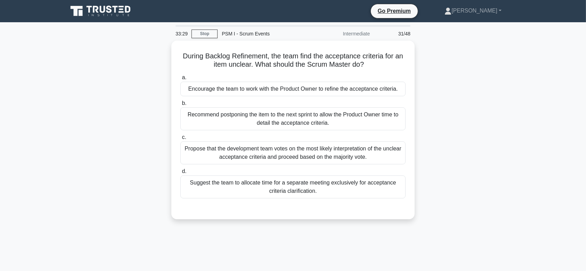
scroll to position [0, 0]
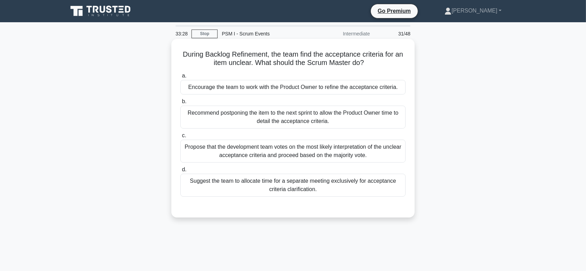
click at [304, 114] on div "Recommend postponing the item to the next sprint to allow the Product Owner tim…" at bounding box center [293, 117] width 225 height 23
click at [181, 104] on input "b. Recommend postponing the item to the next sprint to allow the Product Owner …" at bounding box center [181, 101] width 0 height 5
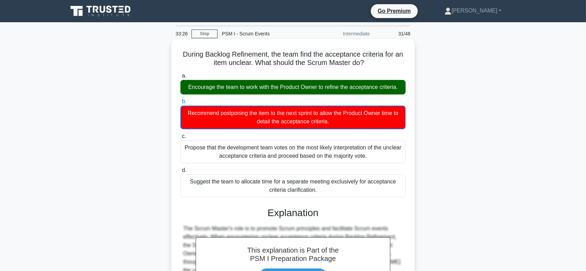
drag, startPoint x: 186, startPoint y: 51, endPoint x: 403, endPoint y: 166, distance: 245.5
click at [403, 166] on div "During Backlog Refinement, the team find the acceptance criteria for an item un…" at bounding box center [293, 198] width 238 height 313
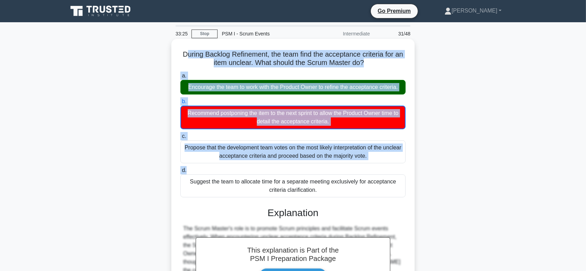
click at [403, 166] on label "d. Suggest the team to allocate time for a separate meeting exclusively for acc…" at bounding box center [293, 181] width 225 height 31
click at [181, 168] on input "d. Suggest the team to allocate time for a separate meeting exclusively for acc…" at bounding box center [181, 170] width 0 height 5
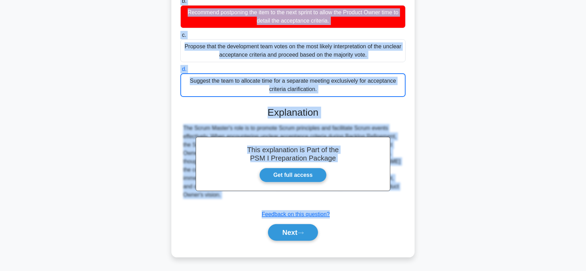
scroll to position [104, 0]
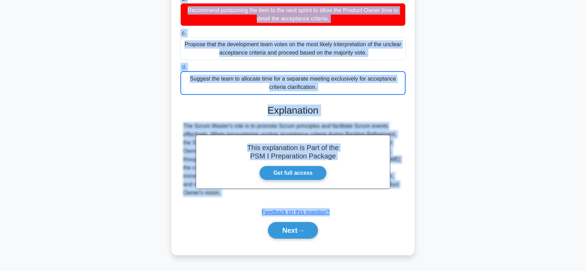
drag, startPoint x: 331, startPoint y: 107, endPoint x: 429, endPoint y: 197, distance: 132.9
click at [429, 197] on div "During Backlog Refinement, the team find the acceptance criteria for an item un…" at bounding box center [293, 99] width 459 height 327
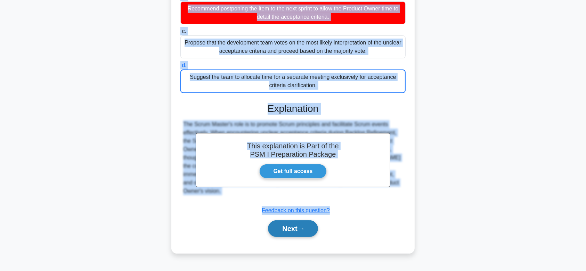
click at [311, 229] on button "Next" at bounding box center [293, 229] width 50 height 17
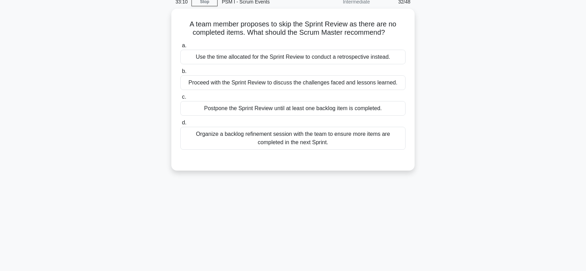
scroll to position [27, 0]
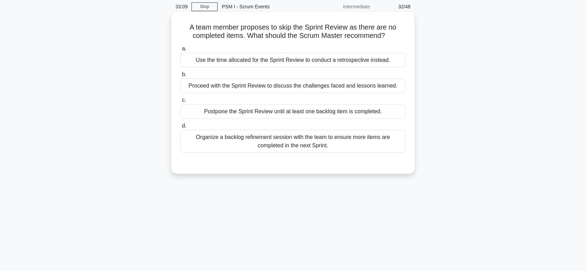
click at [297, 86] on div "Proceed with the Sprint Review to discuss the challenges faced and lessons lear…" at bounding box center [293, 86] width 225 height 15
click at [181, 77] on input "b. Proceed with the Sprint Review to discuss the challenges faced and lessons l…" at bounding box center [181, 74] width 0 height 5
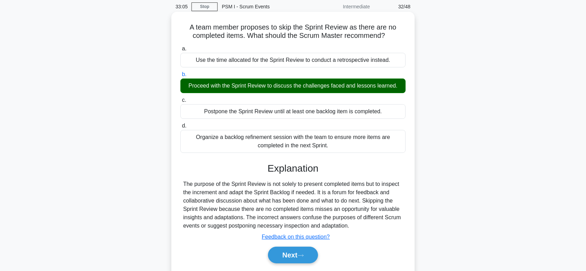
drag, startPoint x: 185, startPoint y: 27, endPoint x: 387, endPoint y: 228, distance: 284.5
click at [387, 228] on div "A team member proposes to skip the Sprint Review as there are no completed item…" at bounding box center [293, 146] width 238 height 263
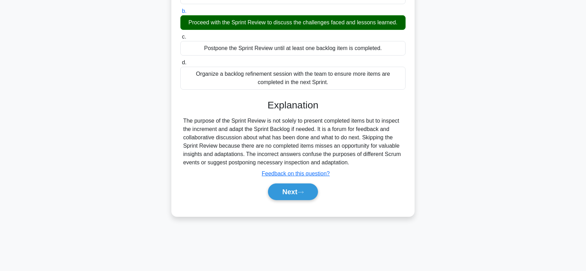
scroll to position [104, 0]
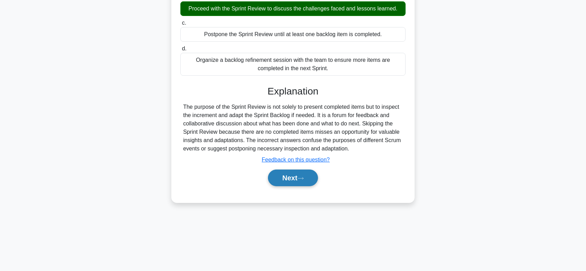
click at [283, 173] on button "Next" at bounding box center [293, 178] width 50 height 17
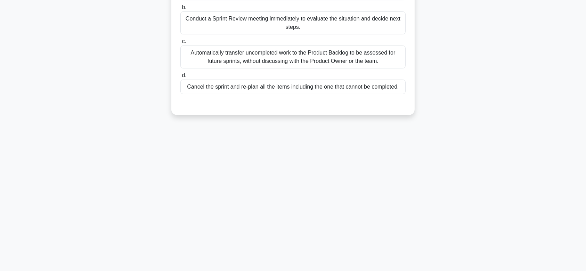
scroll to position [0, 0]
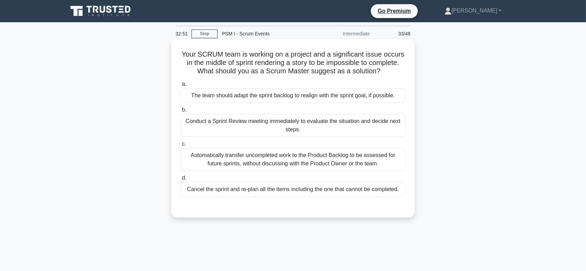
click at [296, 160] on div "Automatically transfer uncompleted work to the Product Backlog to be assessed f…" at bounding box center [293, 159] width 225 height 23
click at [181, 146] on input "c. Automatically transfer uncompleted work to the Product Backlog to be assesse…" at bounding box center [181, 144] width 0 height 5
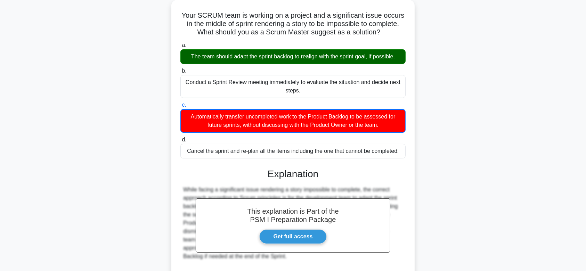
scroll to position [43, 0]
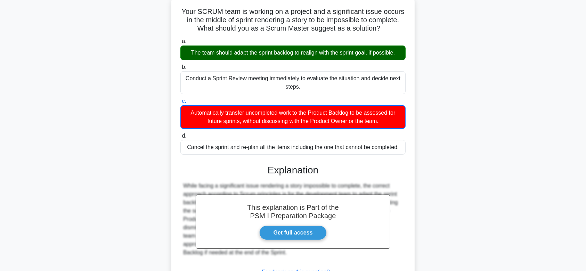
drag, startPoint x: 179, startPoint y: 54, endPoint x: 397, endPoint y: 254, distance: 295.4
click at [397, 254] on div "Your SCRUM team is working on a project and a significant issue occurs in the m…" at bounding box center [293, 155] width 238 height 313
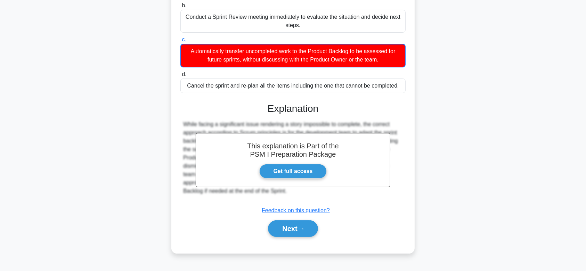
drag, startPoint x: 291, startPoint y: 222, endPoint x: 303, endPoint y: 187, distance: 36.4
click at [291, 222] on button "Next" at bounding box center [293, 229] width 50 height 17
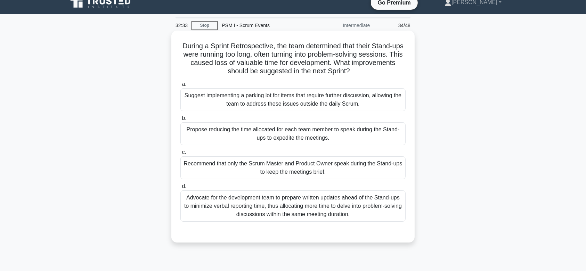
scroll to position [0, 0]
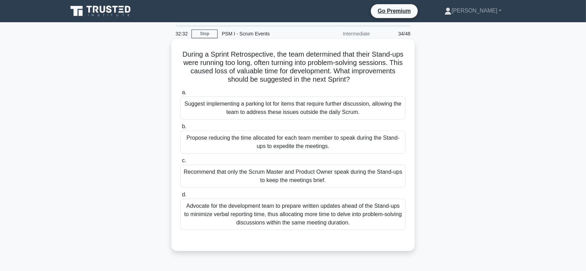
click at [312, 139] on div "Propose reducing the time allocated for each team member to speak during the St…" at bounding box center [293, 142] width 225 height 23
click at [181, 129] on input "b. Propose reducing the time allocated for each team member to speak during the…" at bounding box center [181, 127] width 0 height 5
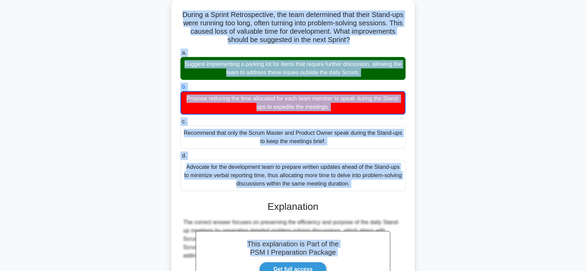
scroll to position [92, 0]
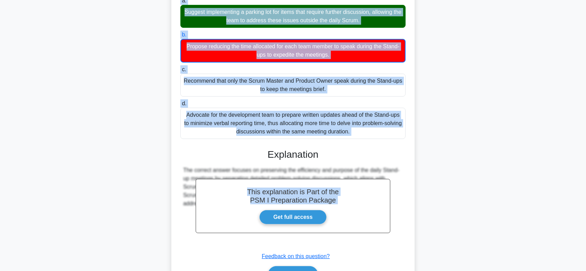
drag, startPoint x: 184, startPoint y: 53, endPoint x: 379, endPoint y: 240, distance: 270.6
click at [379, 240] on div "During a Sprint Retrospective, the team determined that their Stand-ups were ru…" at bounding box center [293, 123] width 238 height 347
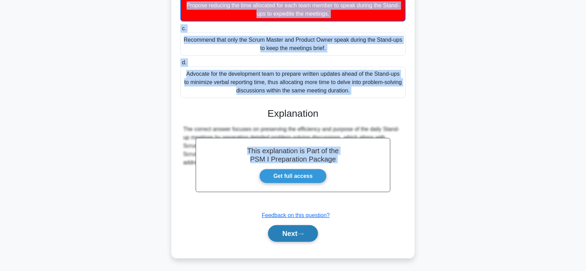
click at [304, 235] on icon at bounding box center [301, 234] width 6 height 4
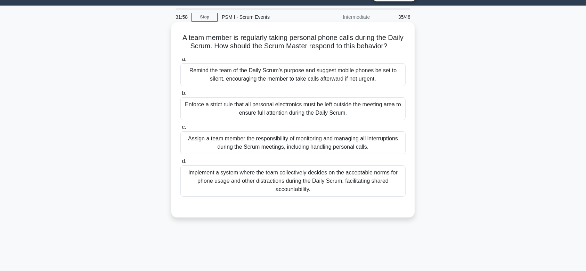
scroll to position [0, 0]
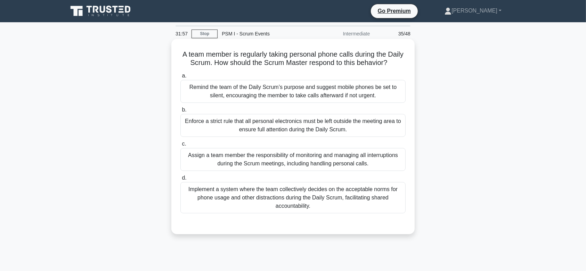
click at [308, 137] on div "Enforce a strict rule that all personal electronics must be left outside the me…" at bounding box center [293, 125] width 225 height 23
click at [181, 112] on input "b. Enforce a strict rule that all personal electronics must be left outside the…" at bounding box center [181, 110] width 0 height 5
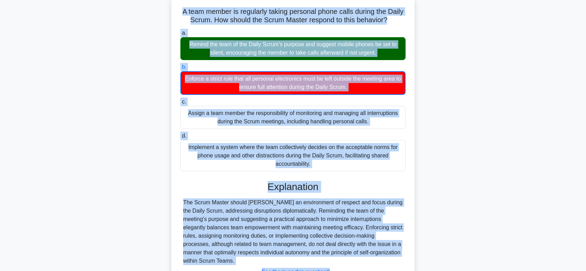
scroll to position [56, 0]
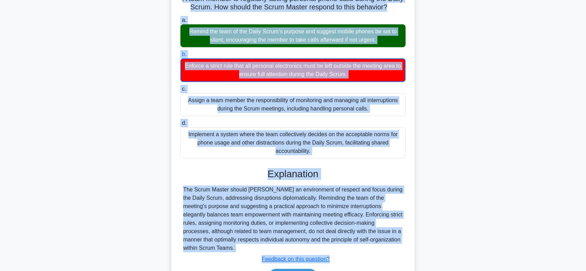
drag, startPoint x: 188, startPoint y: 54, endPoint x: 404, endPoint y: 261, distance: 299.1
click at [404, 261] on div "A team member is regularly taking personal phone calls during the Daily Scrum. …" at bounding box center [293, 142] width 238 height 313
click at [404, 261] on div "Explanation The Scrum Master should foster an environment of respect and focus …" at bounding box center [293, 228] width 225 height 120
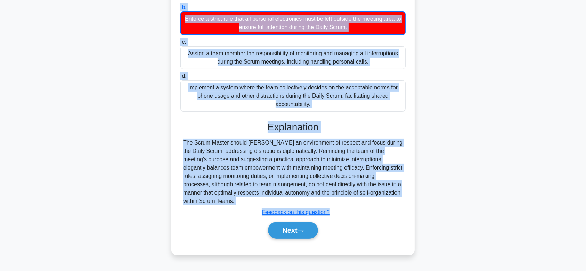
scroll to position [108, 0]
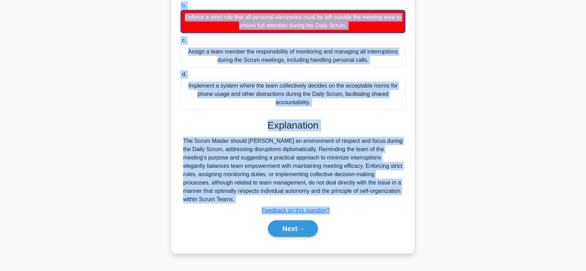
drag, startPoint x: 223, startPoint y: 65, endPoint x: 376, endPoint y: 203, distance: 205.7
click at [376, 203] on div "A team member is regularly taking personal phone calls during the Daily Scrum. …" at bounding box center [293, 93] width 238 height 313
click at [281, 229] on button "Next" at bounding box center [293, 229] width 50 height 17
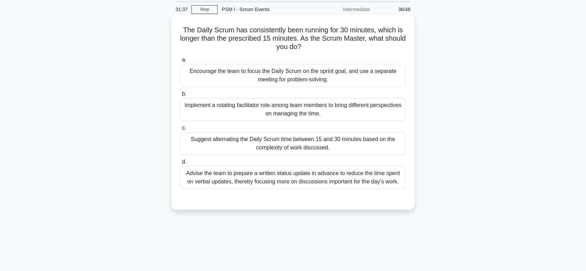
click at [287, 110] on div "Implement a rotating facilitator role among team members to bring different per…" at bounding box center [293, 109] width 225 height 23
click at [181, 96] on input "b. Implement a rotating facilitator role among team members to bring different …" at bounding box center [181, 94] width 0 height 5
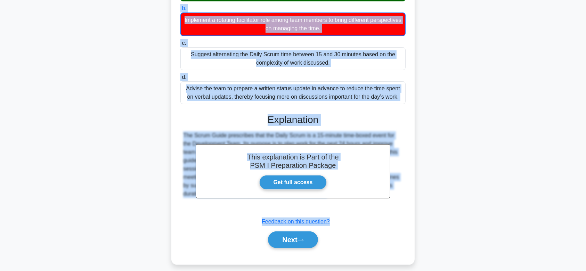
scroll to position [116, 0]
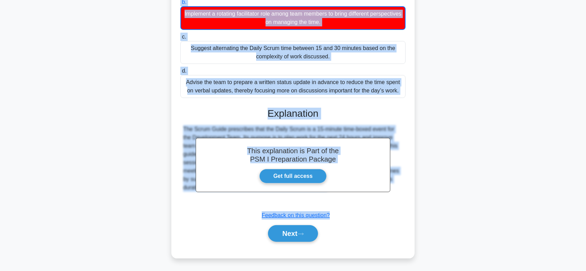
drag, startPoint x: 180, startPoint y: 27, endPoint x: 376, endPoint y: 199, distance: 260.3
click at [376, 199] on div "The Daily Scrum has consistently been running for 30 minutes, which is longer t…" at bounding box center [293, 91] width 238 height 330
click at [301, 230] on button "Next" at bounding box center [293, 233] width 50 height 17
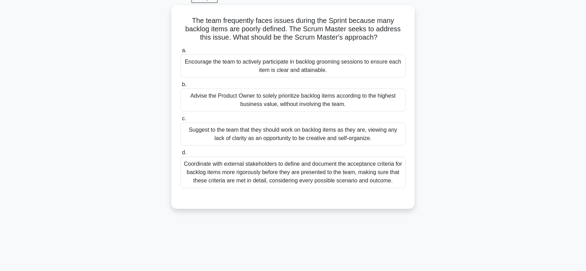
scroll to position [0, 0]
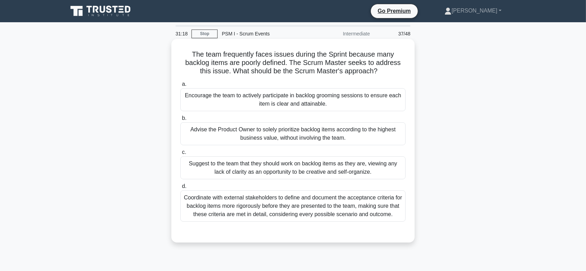
click at [293, 130] on div "Advise the Product Owner to solely prioritize backlog items according to the hi…" at bounding box center [293, 133] width 225 height 23
click at [181, 121] on input "b. Advise the Product Owner to solely prioritize backlog items according to the…" at bounding box center [181, 118] width 0 height 5
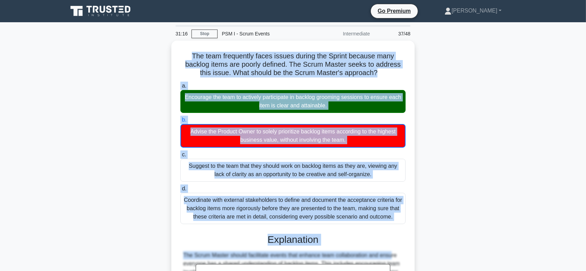
scroll to position [125, 0]
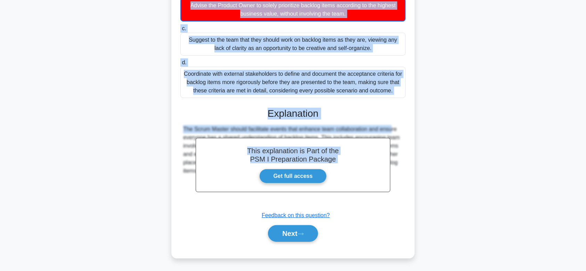
drag, startPoint x: 190, startPoint y: 53, endPoint x: 382, endPoint y: 205, distance: 245.2
click at [382, 205] on div "The team frequently faces issues during the Sprint because many backlog items a…" at bounding box center [293, 86] width 238 height 338
click at [285, 233] on button "Next" at bounding box center [293, 233] width 50 height 17
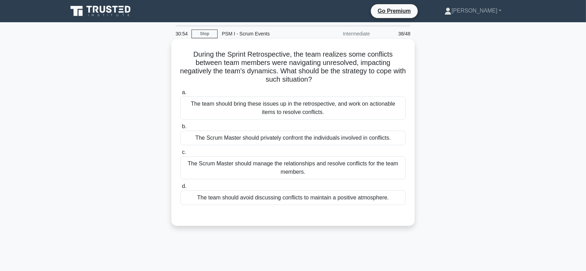
click at [285, 113] on div "The team should bring these issues up in the retrospective, and work on actiona…" at bounding box center [293, 108] width 225 height 23
click at [181, 95] on input "a. The team should bring these issues up in the retrospective, and work on acti…" at bounding box center [181, 92] width 0 height 5
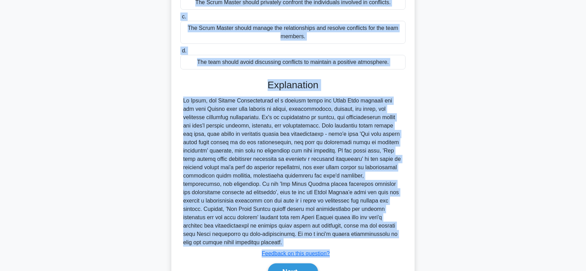
scroll to position [174, 0]
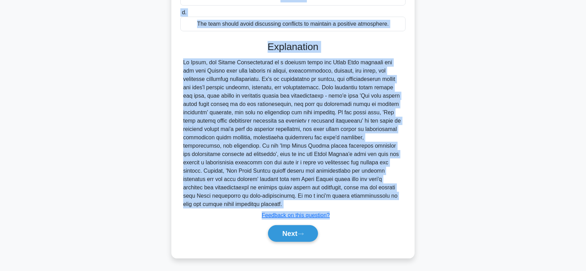
drag, startPoint x: 190, startPoint y: 51, endPoint x: 380, endPoint y: 206, distance: 245.5
click at [380, 206] on div "During the Sprint Retrospective, the team realizes some conflicts between team …" at bounding box center [293, 62] width 238 height 388
click at [307, 230] on button "Next" at bounding box center [293, 233] width 50 height 17
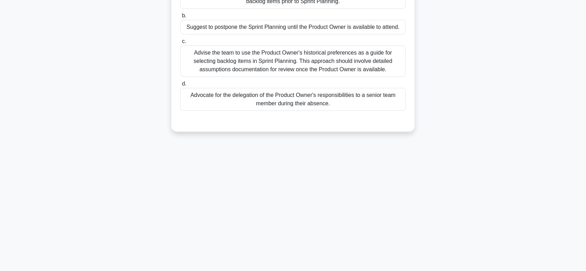
scroll to position [0, 0]
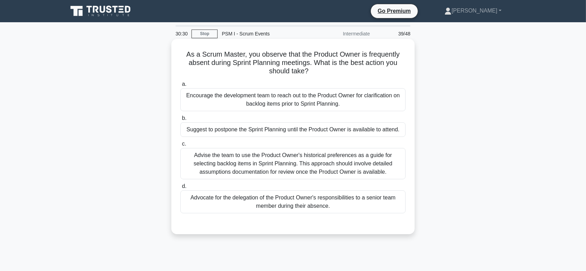
click at [313, 168] on div "Advise the team to use the Product Owner's historical preferences as a guide fo…" at bounding box center [293, 163] width 225 height 31
click at [181, 146] on input "c. Advise the team to use the Product Owner's historical preferences as a guide…" at bounding box center [181, 144] width 0 height 5
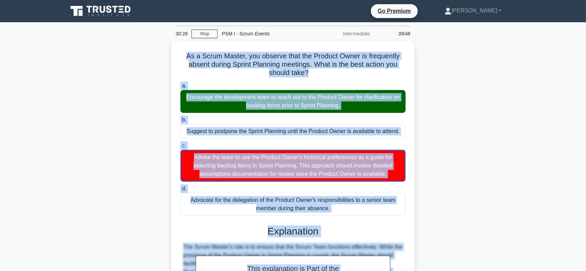
scroll to position [116, 0]
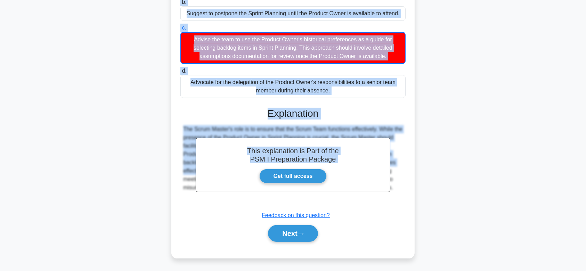
drag, startPoint x: 184, startPoint y: 54, endPoint x: 411, endPoint y: 204, distance: 272.5
click at [411, 204] on div "As a Scrum Master, you observe that the Product Owner is frequently absent duri…" at bounding box center [293, 91] width 238 height 330
click at [304, 232] on icon at bounding box center [301, 234] width 6 height 4
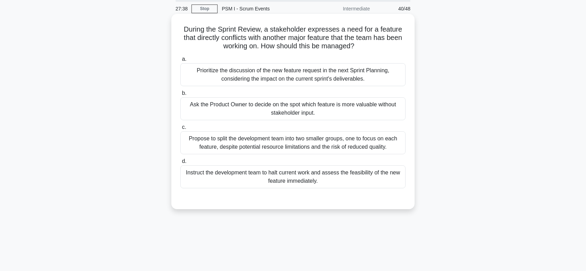
scroll to position [20, 0]
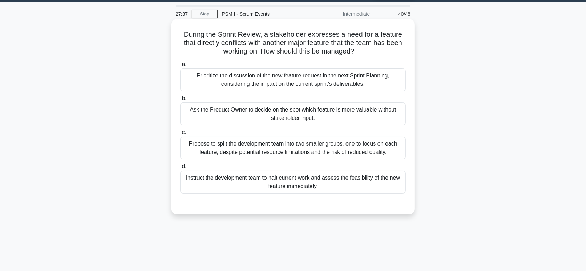
click at [301, 151] on div "Propose to split the development team into two smaller groups, one to focus on …" at bounding box center [293, 148] width 225 height 23
click at [181, 135] on input "c. Propose to split the development team into two smaller groups, one to focus …" at bounding box center [181, 132] width 0 height 5
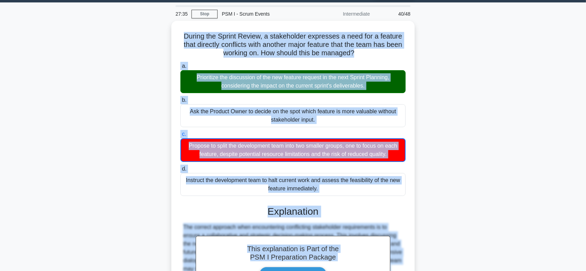
scroll to position [116, 0]
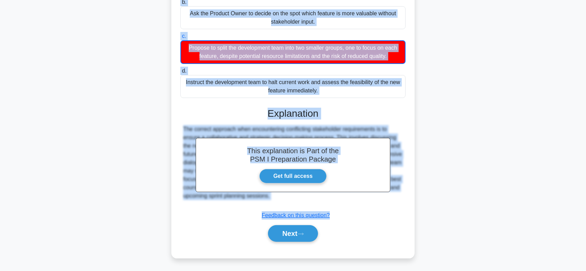
drag, startPoint x: 182, startPoint y: 32, endPoint x: 393, endPoint y: 195, distance: 266.6
click at [393, 195] on div "During the Sprint Review, a stakeholder expresses a need for a feature that dir…" at bounding box center [293, 91] width 238 height 330
click at [289, 227] on button "Next" at bounding box center [293, 233] width 50 height 17
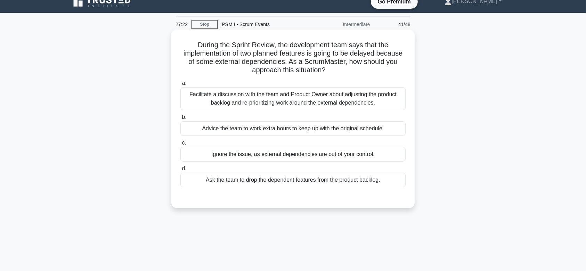
scroll to position [8, 0]
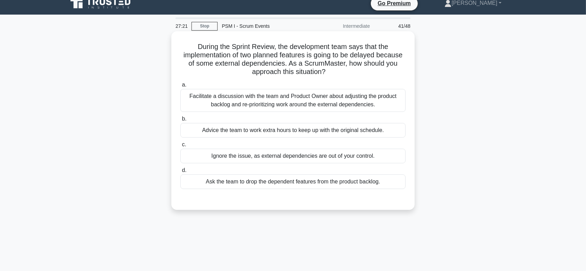
click at [329, 98] on div "Facilitate a discussion with the team and Product Owner about adjusting the pro…" at bounding box center [293, 100] width 225 height 23
click at [181, 87] on input "a. Facilitate a discussion with the team and Product Owner about adjusting the …" at bounding box center [181, 85] width 0 height 5
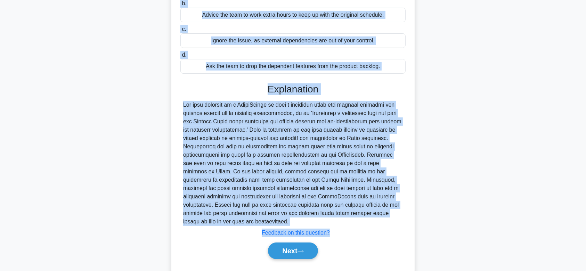
scroll to position [141, 0]
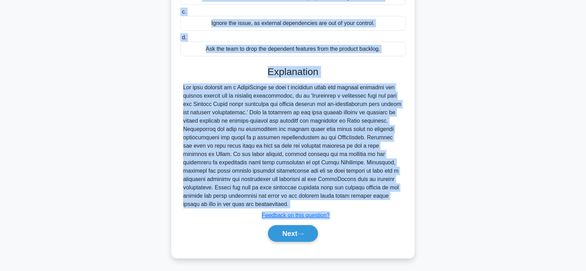
drag, startPoint x: 227, startPoint y: 52, endPoint x: 347, endPoint y: 205, distance: 194.4
click at [347, 205] on div "During the Sprint Review, the development team says that the implementation of …" at bounding box center [293, 78] width 238 height 354
click at [300, 227] on button "Next" at bounding box center [293, 233] width 50 height 17
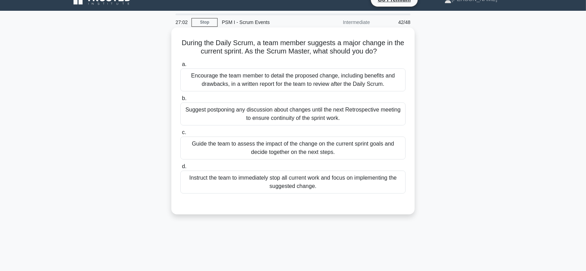
scroll to position [8, 0]
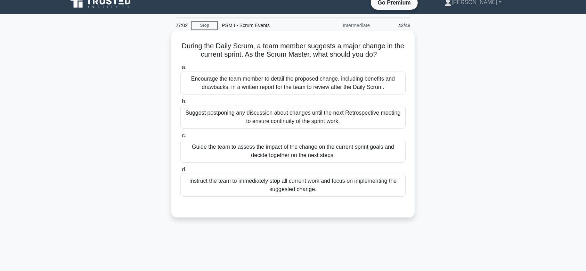
click at [310, 115] on div "Suggest postponing any discussion about changes until the next Retrospective me…" at bounding box center [293, 117] width 225 height 23
click at [181, 104] on input "b. Suggest postponing any discussion about changes until the next Retrospective…" at bounding box center [181, 101] width 0 height 5
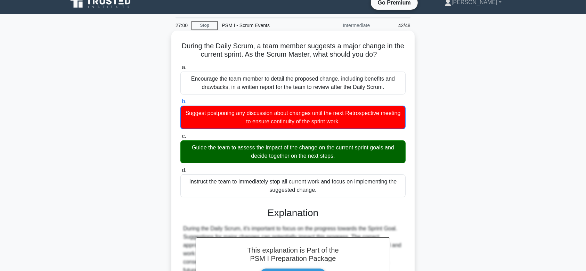
click at [187, 45] on h5 "During the Daily Scrum, a team member suggests a major change in the current sp…" at bounding box center [293, 50] width 227 height 17
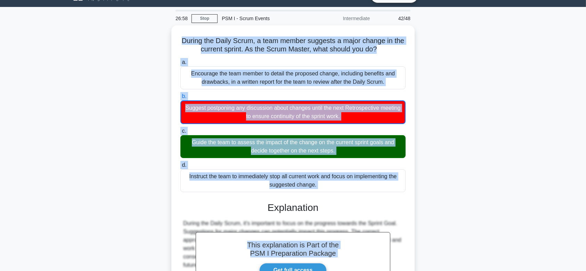
scroll to position [108, 0]
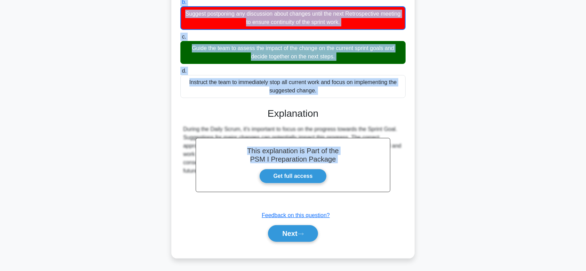
drag, startPoint x: 181, startPoint y: 43, endPoint x: 379, endPoint y: 194, distance: 249.2
click at [379, 194] on div "During the Daily Scrum, a team member suggests a major change in the current sp…" at bounding box center [293, 95] width 238 height 322
click at [302, 233] on icon at bounding box center [301, 234] width 6 height 4
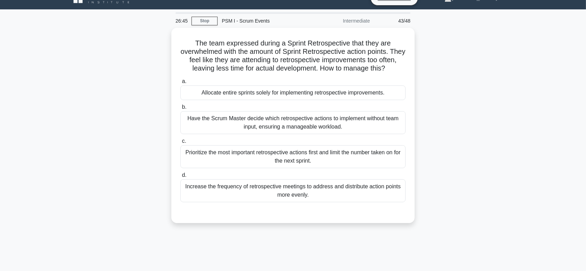
scroll to position [0, 0]
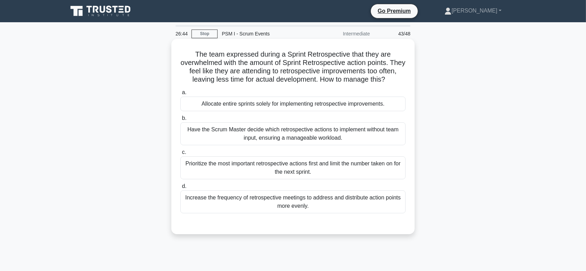
click at [318, 145] on div "Have the Scrum Master decide which retrospective actions to implement without t…" at bounding box center [293, 133] width 225 height 23
click at [181, 121] on input "b. Have the Scrum Master decide which retrospective actions to implement withou…" at bounding box center [181, 118] width 0 height 5
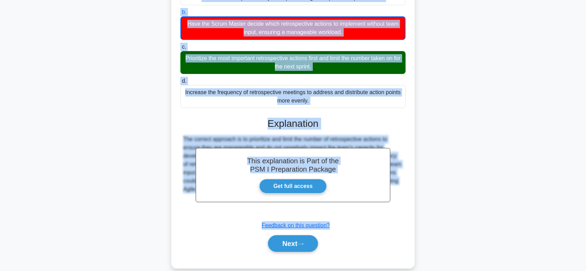
scroll to position [125, 0]
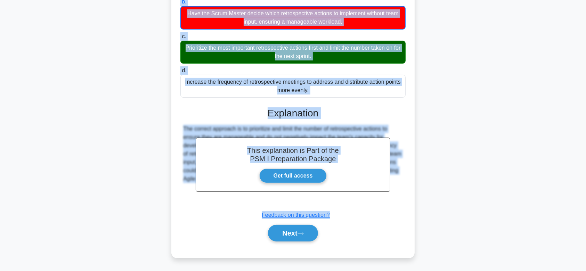
drag, startPoint x: 190, startPoint y: 54, endPoint x: 373, endPoint y: 200, distance: 234.1
click at [373, 200] on div "The team expressed during a Sprint Retrospective that they are overwhelmed with…" at bounding box center [293, 90] width 238 height 330
click at [309, 232] on button "Next" at bounding box center [293, 233] width 50 height 17
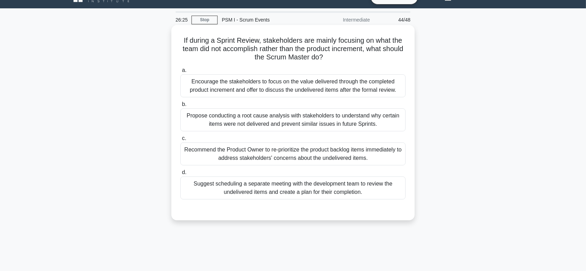
scroll to position [11, 0]
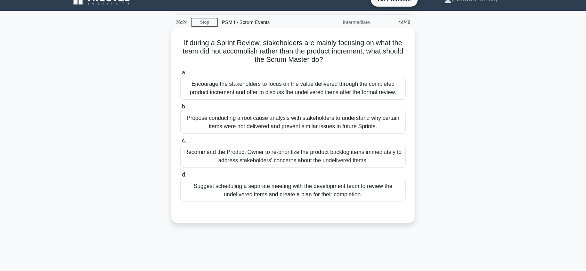
click at [308, 138] on label "c. Recommend the Product Owner to re-prioritize the product backlog items immed…" at bounding box center [293, 152] width 225 height 31
click at [181, 139] on input "c. Recommend the Product Owner to re-prioritize the product backlog items immed…" at bounding box center [181, 141] width 0 height 5
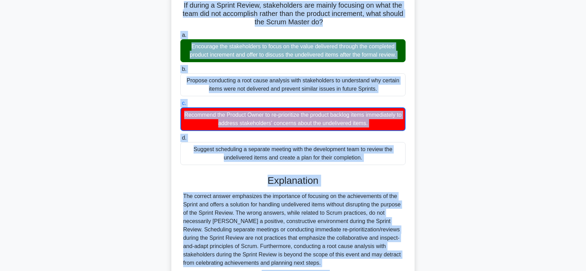
scroll to position [76, 0]
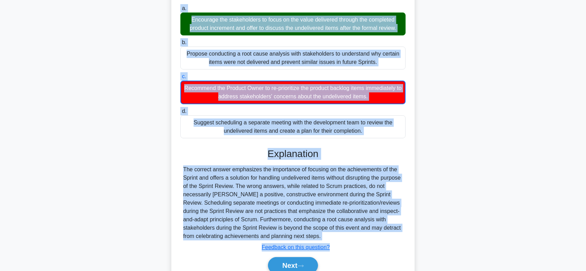
drag, startPoint x: 177, startPoint y: 40, endPoint x: 381, endPoint y: 239, distance: 284.6
click at [381, 239] on div "If during a Sprint Review, stakeholders are mainly focusing on what the team di…" at bounding box center [293, 127] width 238 height 322
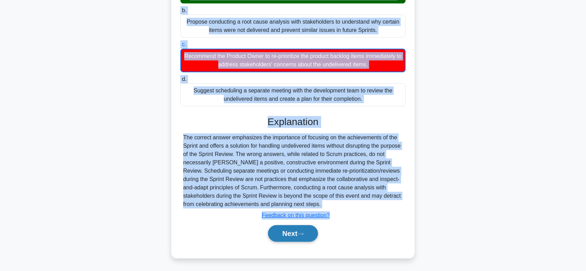
click at [292, 240] on button "Next" at bounding box center [293, 233] width 50 height 17
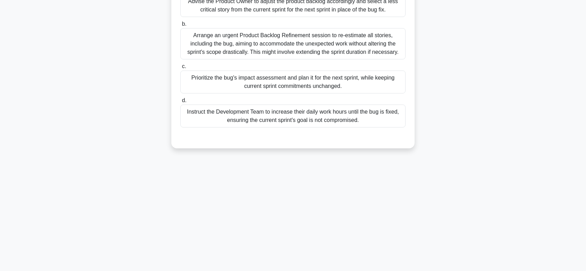
scroll to position [0, 0]
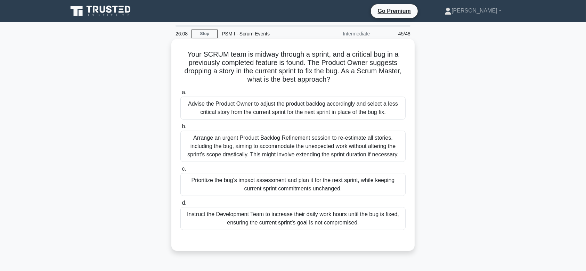
click at [299, 135] on div "Arrange an urgent Product Backlog Refinement session to re-estimate all stories…" at bounding box center [293, 146] width 225 height 31
click at [181, 129] on input "b. Arrange an urgent Product Backlog Refinement session to re-estimate all stor…" at bounding box center [181, 127] width 0 height 5
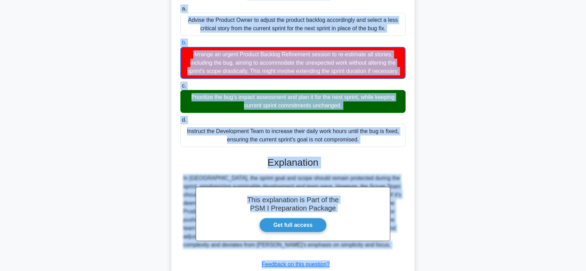
scroll to position [133, 0]
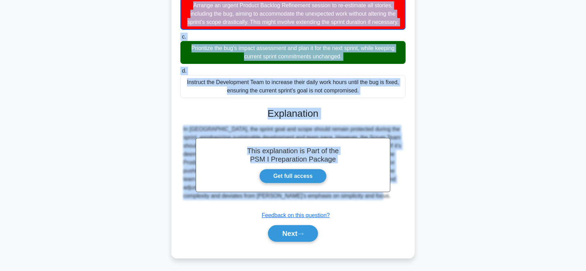
drag, startPoint x: 185, startPoint y: 53, endPoint x: 387, endPoint y: 197, distance: 248.5
click at [387, 197] on div "Your SCRUM team is midway through a sprint, and a critical bug in a previously …" at bounding box center [293, 82] width 238 height 347
click at [294, 228] on button "Next" at bounding box center [293, 233] width 50 height 17
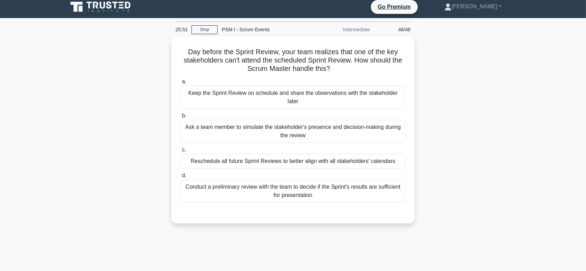
scroll to position [0, 0]
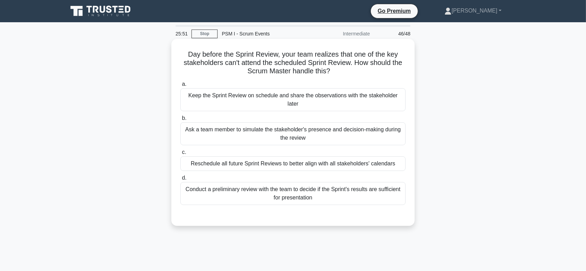
click at [316, 122] on div "Ask a team member to simulate the stakeholder's presence and decision-making du…" at bounding box center [293, 133] width 225 height 23
click at [181, 118] on input "b. Ask a team member to simulate the stakeholder's presence and decision-making…" at bounding box center [181, 118] width 0 height 5
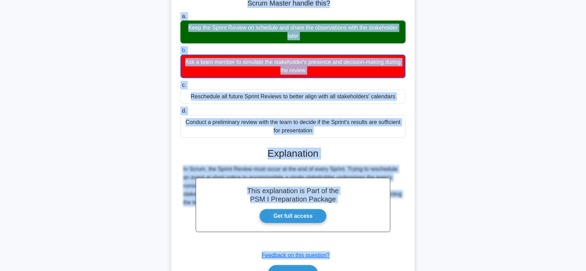
scroll to position [108, 0]
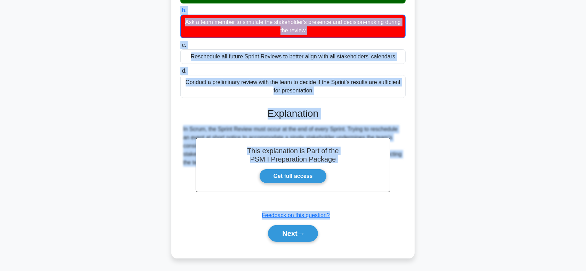
drag, startPoint x: 199, startPoint y: 58, endPoint x: 392, endPoint y: 193, distance: 235.7
click at [392, 193] on div "Day before the Sprint Review, your team realizes that one of the key stakeholde…" at bounding box center [293, 95] width 238 height 322
click at [304, 231] on button "Next" at bounding box center [293, 233] width 50 height 17
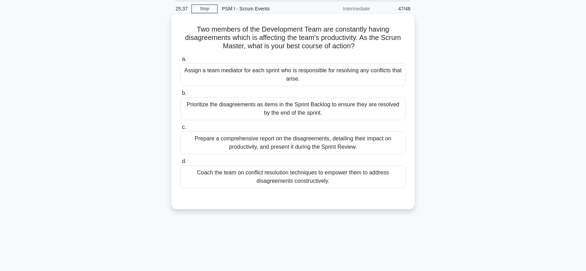
scroll to position [24, 0]
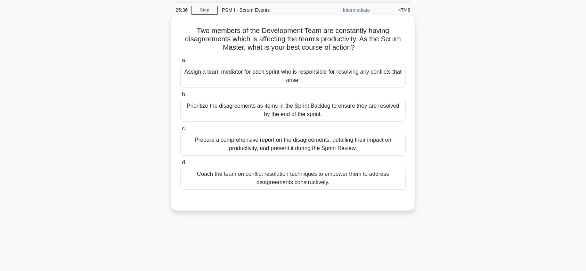
click at [301, 115] on div "Prioritize the disagreements as items in the Sprint Backlog to ensure they are …" at bounding box center [293, 110] width 225 height 23
click at [181, 97] on input "b. Prioritize the disagreements as items in the Sprint Backlog to ensure they a…" at bounding box center [181, 95] width 0 height 5
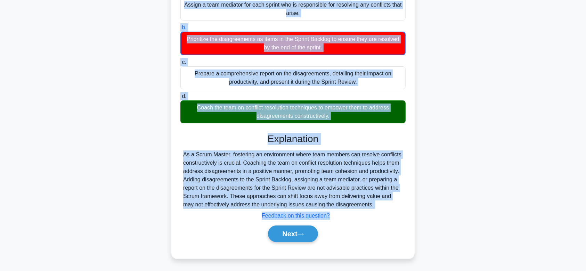
scroll to position [104, 0]
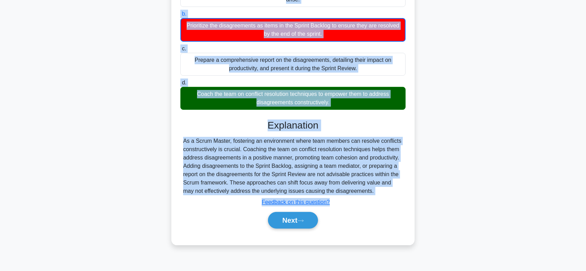
drag, startPoint x: 193, startPoint y: 29, endPoint x: 395, endPoint y: 194, distance: 261.7
click at [395, 194] on div "Two members of the Development Team are constantly having disagreements which i…" at bounding box center [293, 89] width 238 height 305
click at [289, 218] on button "Next" at bounding box center [293, 220] width 50 height 17
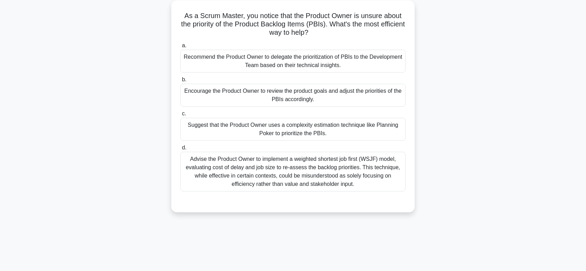
scroll to position [38, 0]
click at [305, 99] on div "Encourage the Product Owner to review the product goals and adjust the prioriti…" at bounding box center [293, 95] width 225 height 23
click at [181, 82] on input "b. Encourage the Product Owner to review the product goals and adjust the prior…" at bounding box center [181, 80] width 0 height 5
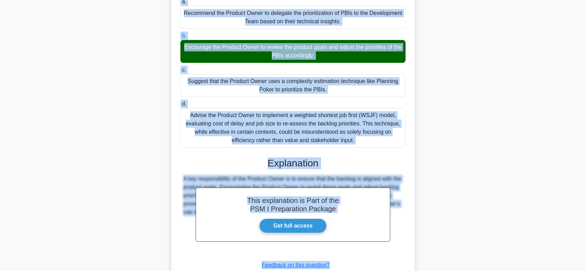
scroll to position [132, 0]
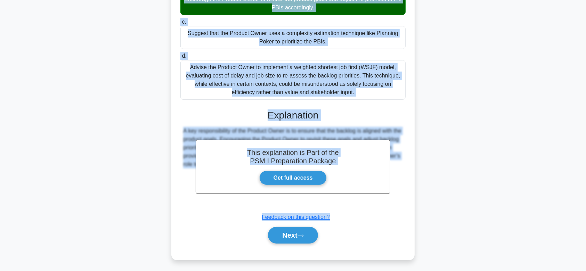
drag, startPoint x: 295, startPoint y: 39, endPoint x: 422, endPoint y: 190, distance: 197.7
click at [422, 190] on div "As a Scrum Master, you notice that the Product Owner is unsure about the priori…" at bounding box center [293, 89] width 459 height 360
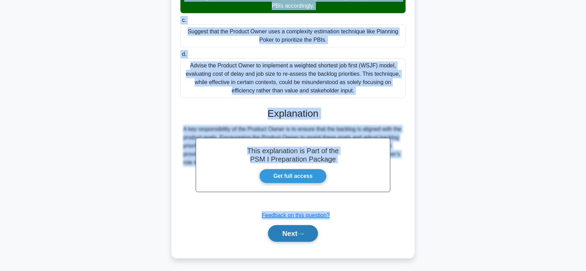
click at [301, 227] on button "Next" at bounding box center [293, 233] width 50 height 17
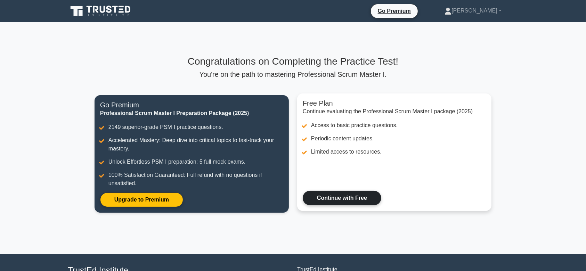
click at [315, 194] on link "Continue with Free" at bounding box center [342, 198] width 79 height 15
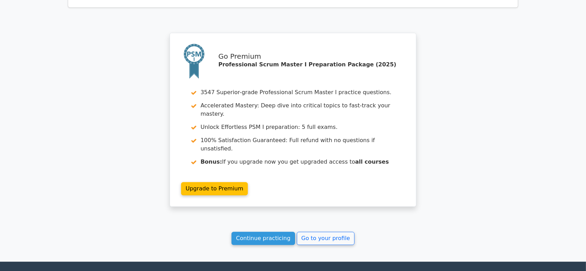
scroll to position [1909, 0]
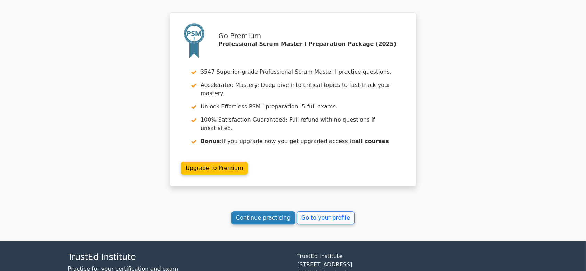
click at [254, 211] on link "Continue practicing" at bounding box center [264, 217] width 64 height 13
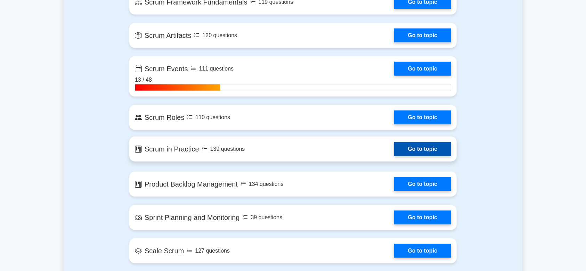
scroll to position [562, 0]
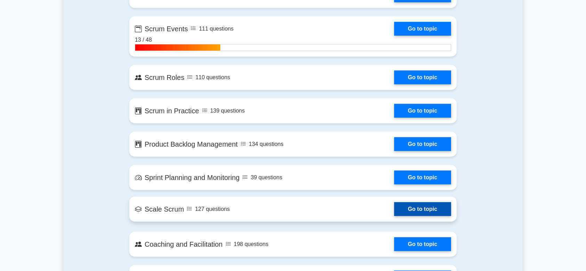
click at [394, 206] on link "Go to topic" at bounding box center [422, 209] width 57 height 14
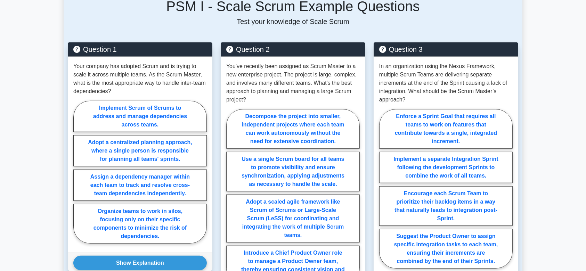
scroll to position [443, 0]
